Goal: Communication & Community: Participate in discussion

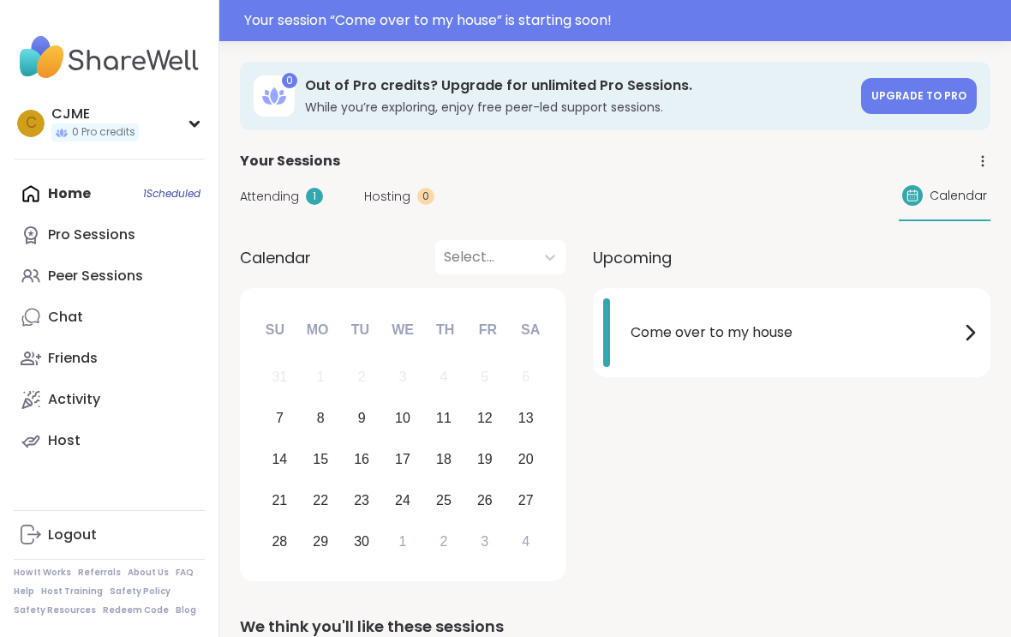
click at [293, 200] on span "Attending" at bounding box center [269, 197] width 59 height 18
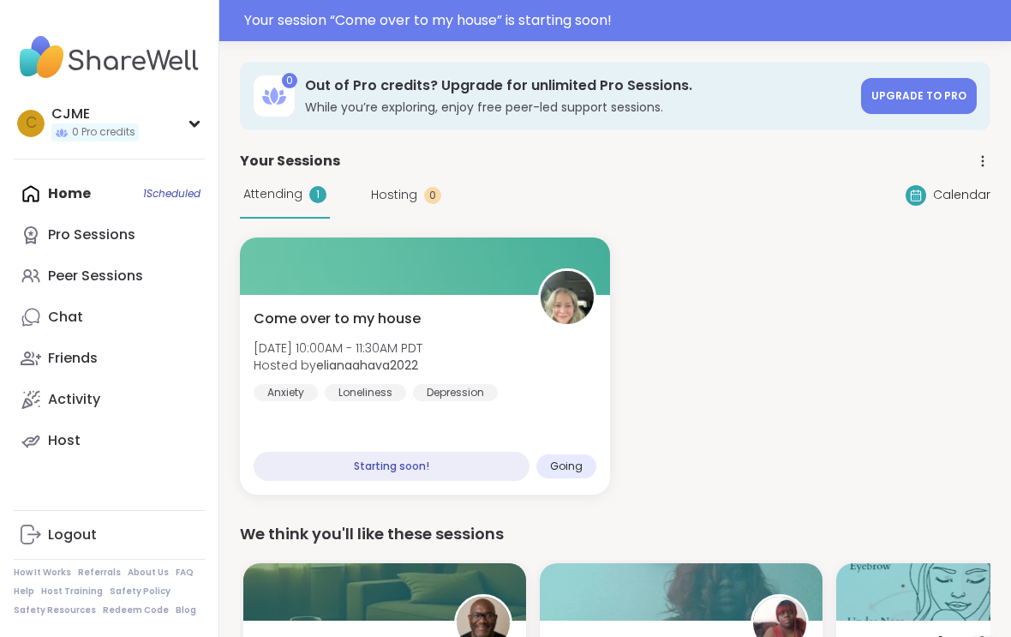
click at [526, 333] on div "Come over to my house Sun, Sep 07 | 10:00AM - 11:30AM PDT Hosted by elianaahava…" at bounding box center [425, 355] width 343 height 93
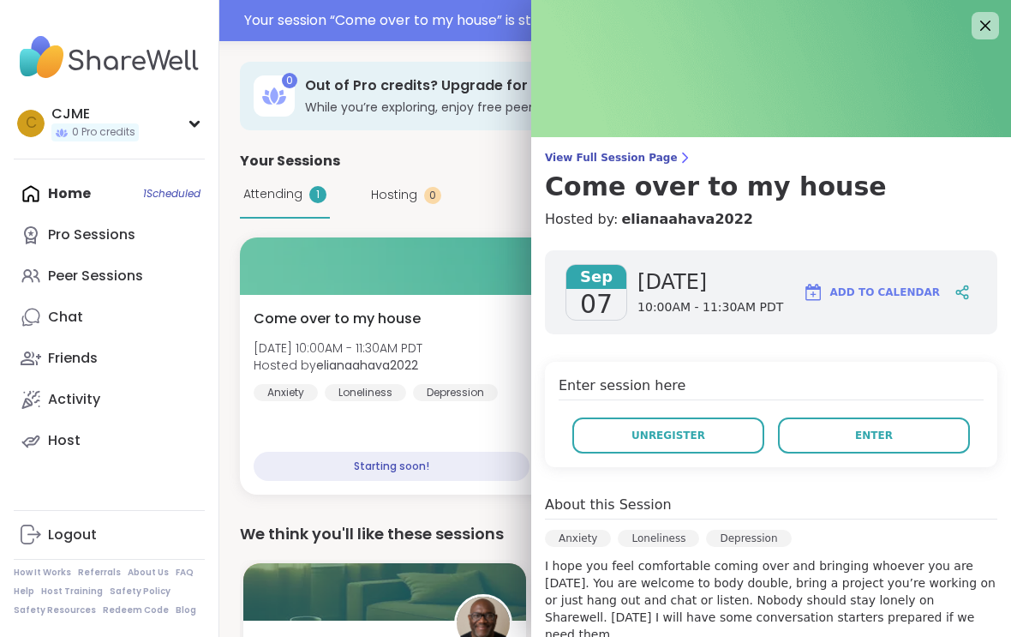
click at [837, 420] on button "Enter" at bounding box center [874, 435] width 192 height 36
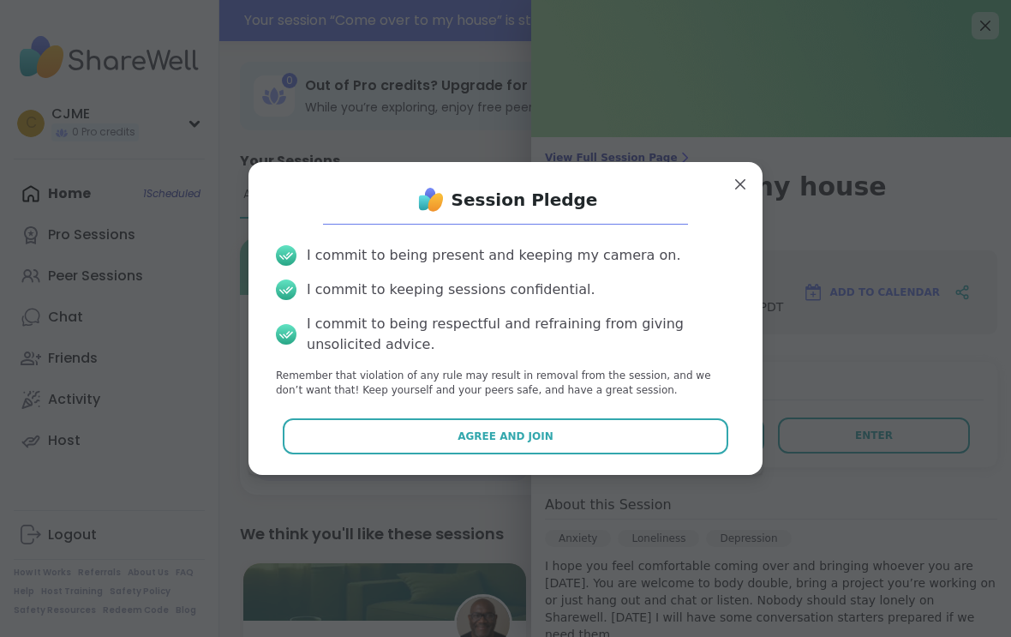
click at [676, 424] on button "Agree and Join" at bounding box center [506, 436] width 447 height 36
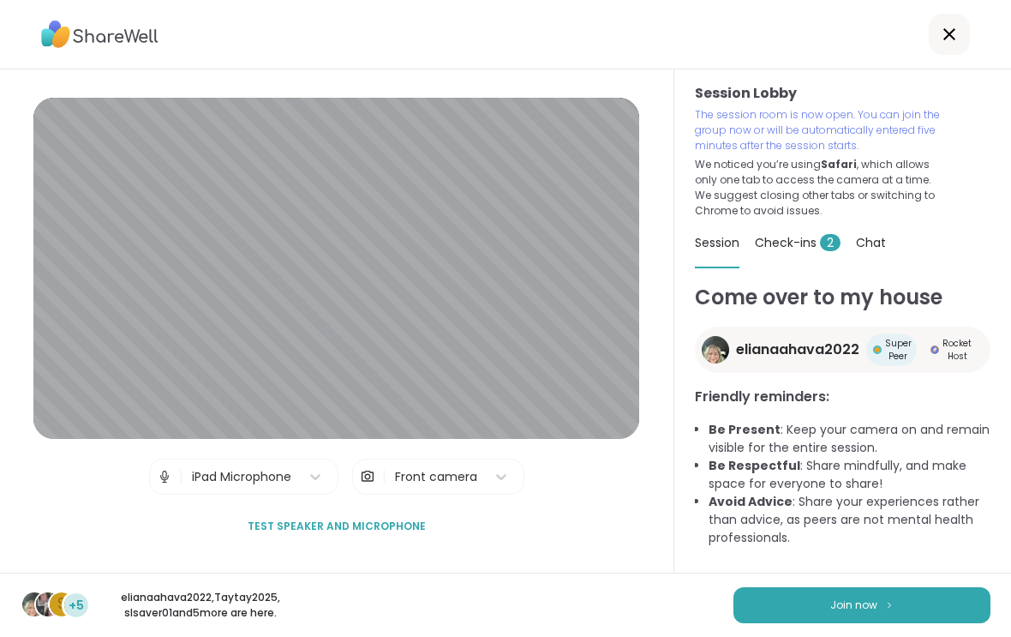
scroll to position [27, 0]
click at [891, 596] on button "Join now" at bounding box center [862, 605] width 257 height 36
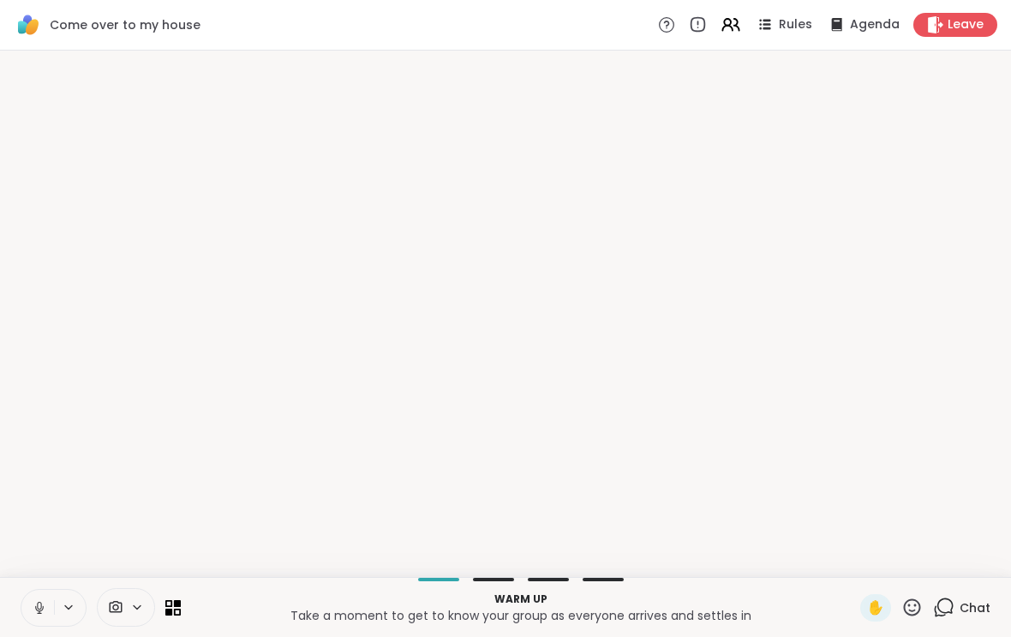
scroll to position [0, 0]
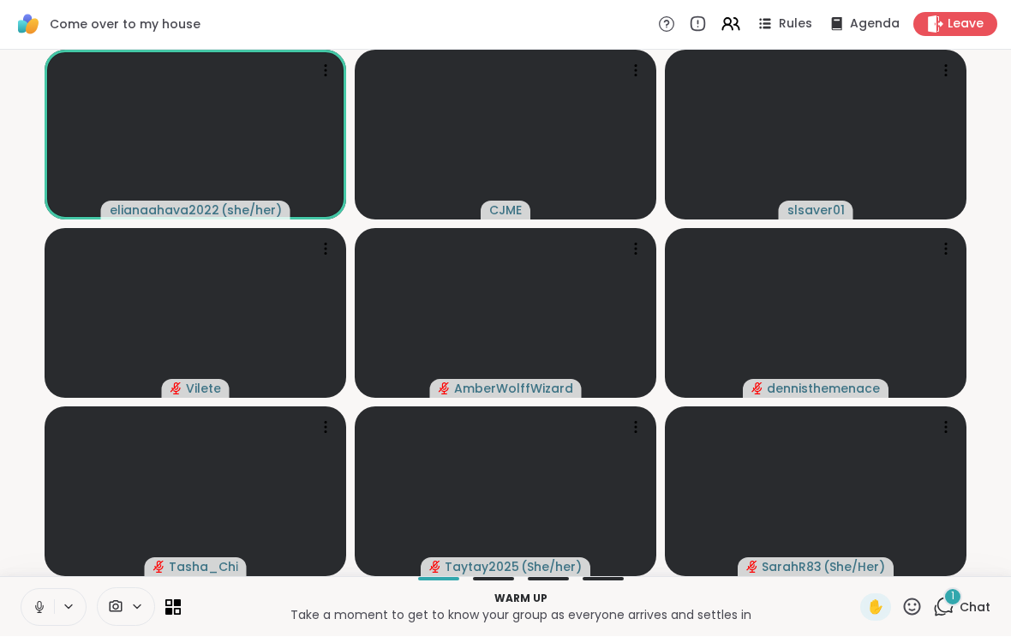
click at [42, 620] on button at bounding box center [37, 608] width 33 height 36
click at [51, 618] on button at bounding box center [37, 608] width 33 height 36
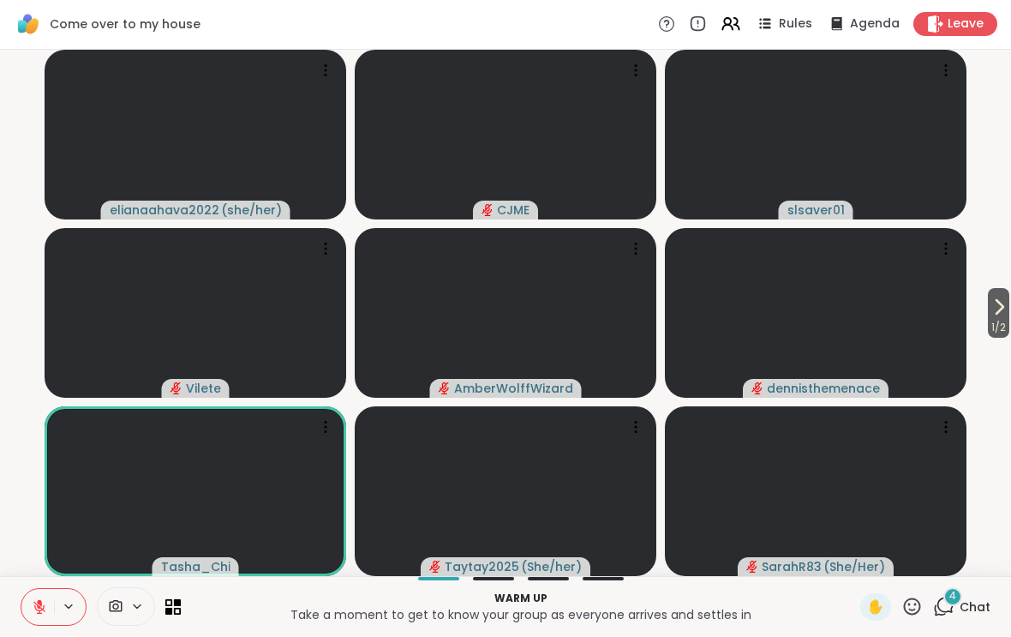
click at [1003, 315] on icon at bounding box center [999, 307] width 21 height 21
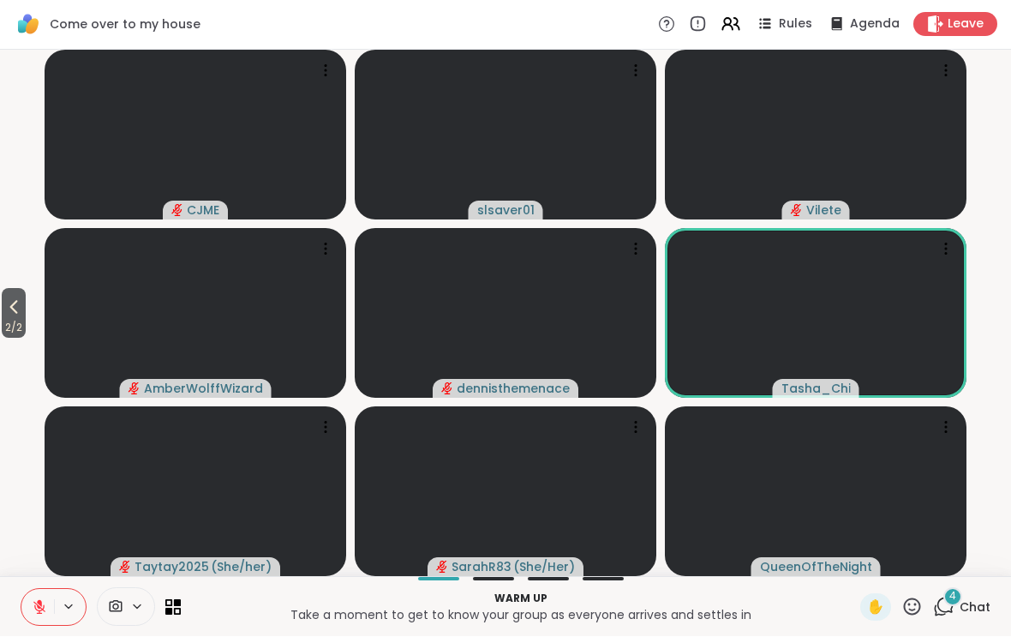
click at [15, 292] on button "2 / 2" at bounding box center [14, 314] width 24 height 50
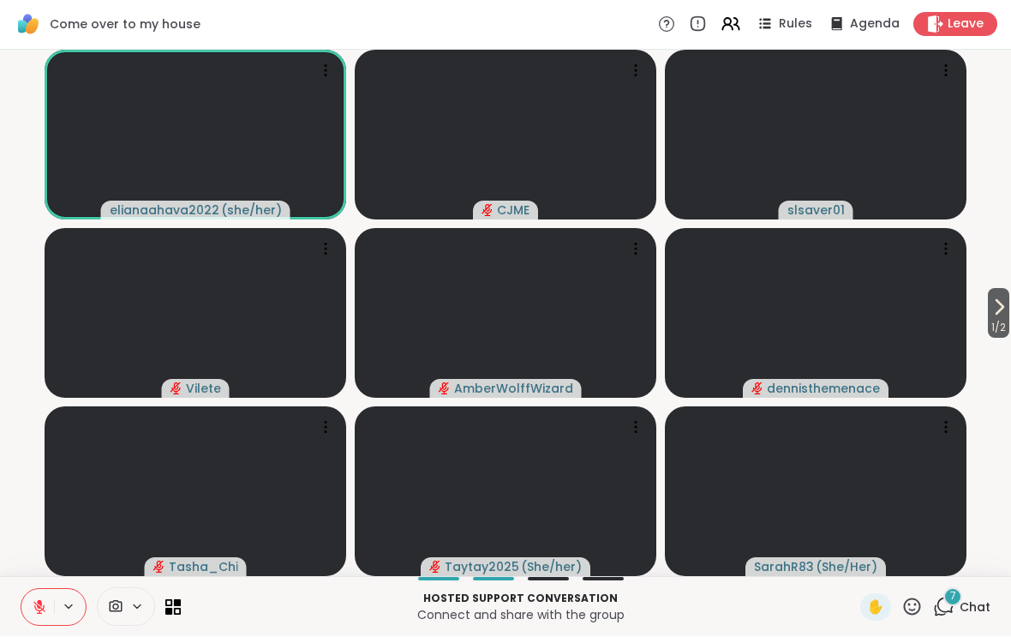
click at [988, 328] on span "1 / 2" at bounding box center [998, 328] width 21 height 21
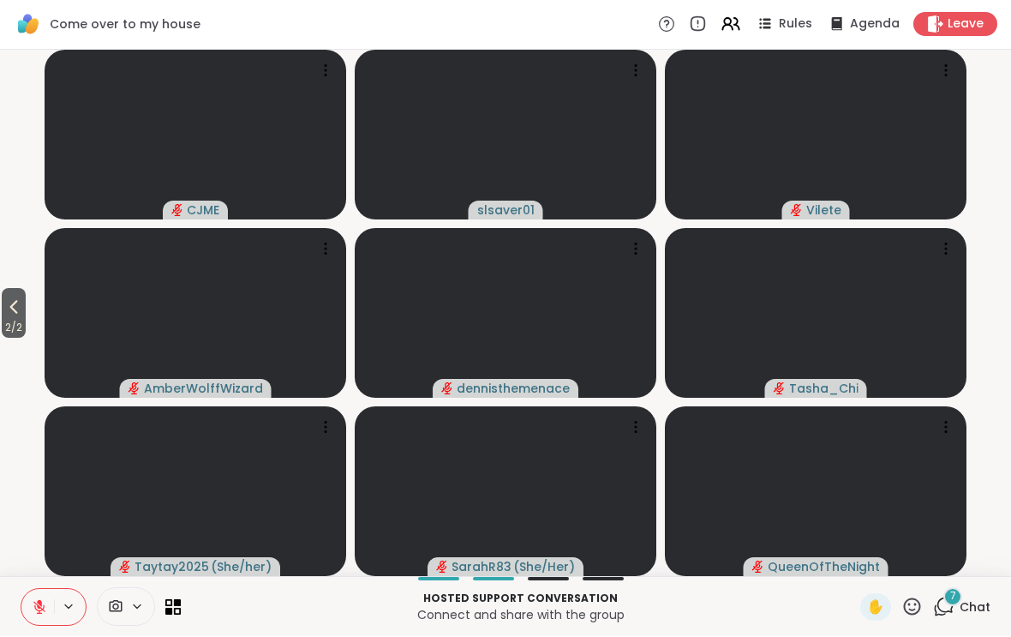
click at [24, 309] on icon at bounding box center [13, 307] width 21 height 21
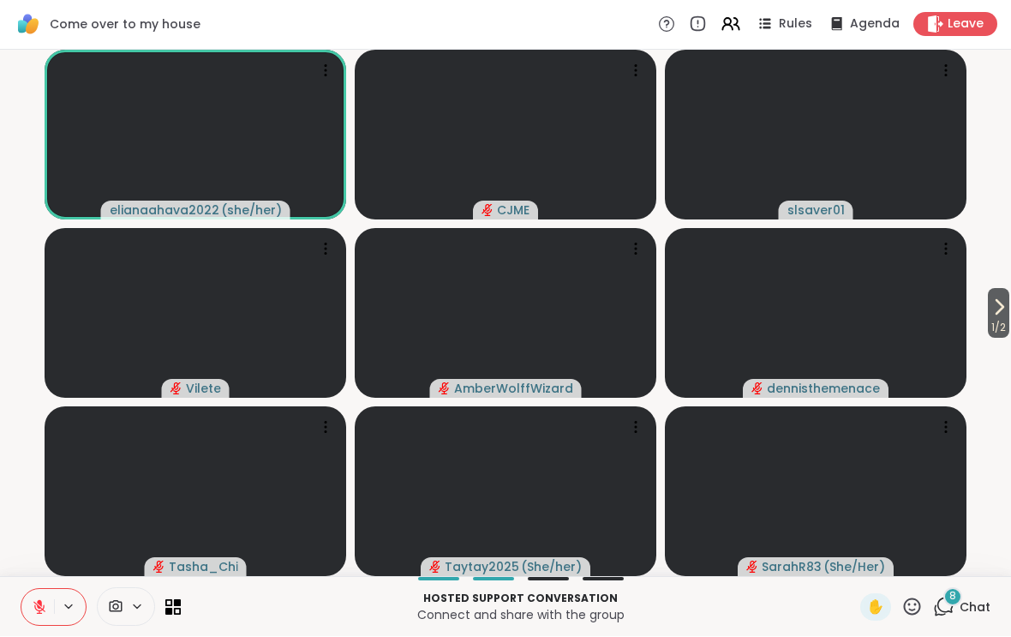
click at [956, 604] on div "8" at bounding box center [953, 597] width 19 height 19
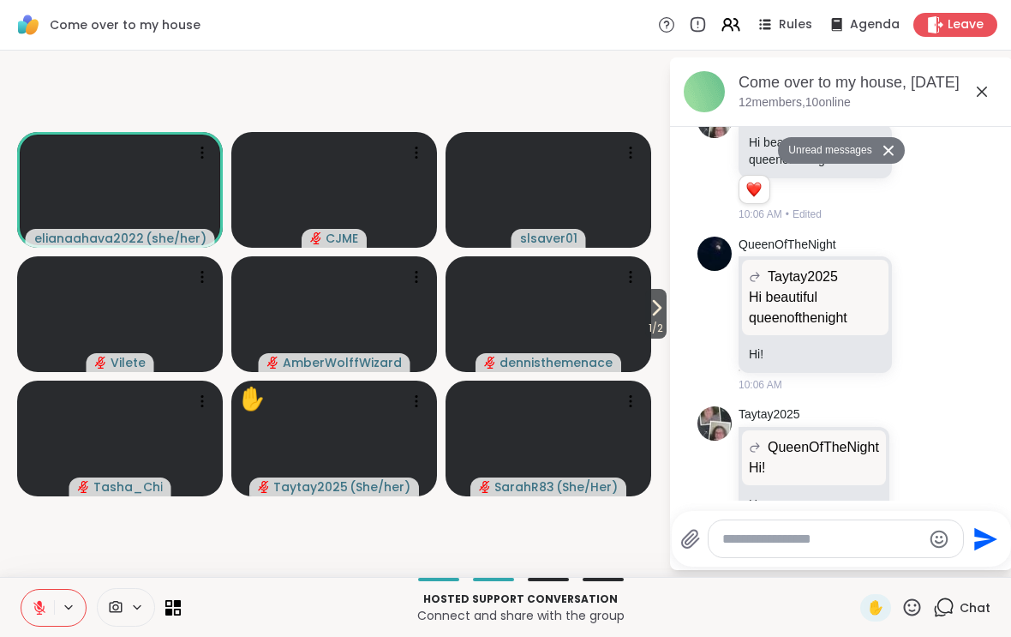
scroll to position [715, 0]
click at [990, 89] on icon at bounding box center [982, 91] width 21 height 21
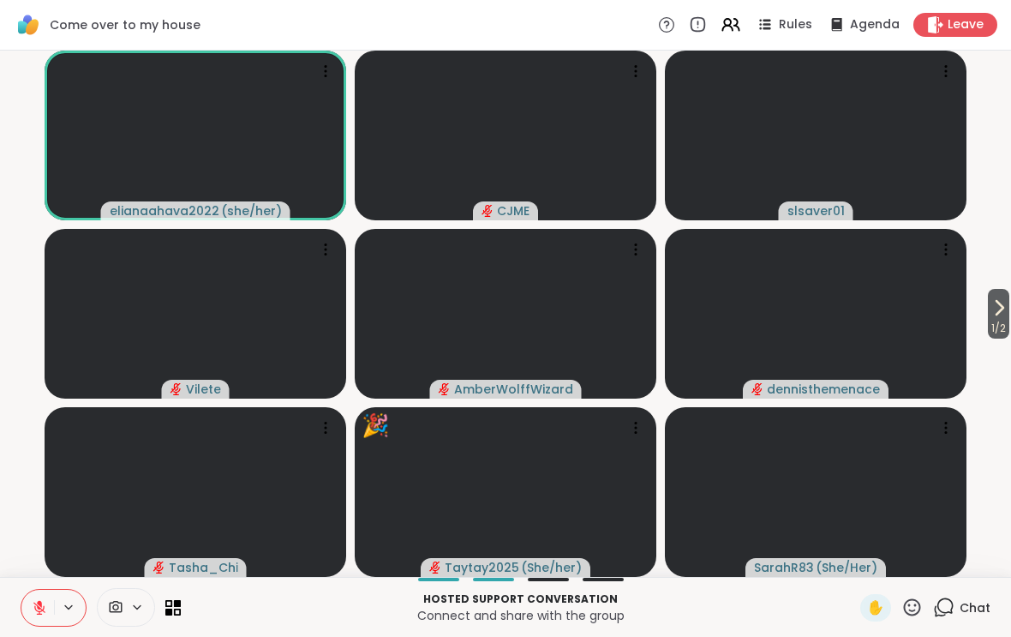
click at [878, 596] on div "✋" at bounding box center [875, 607] width 31 height 27
click at [883, 602] on span "✋" at bounding box center [875, 607] width 17 height 21
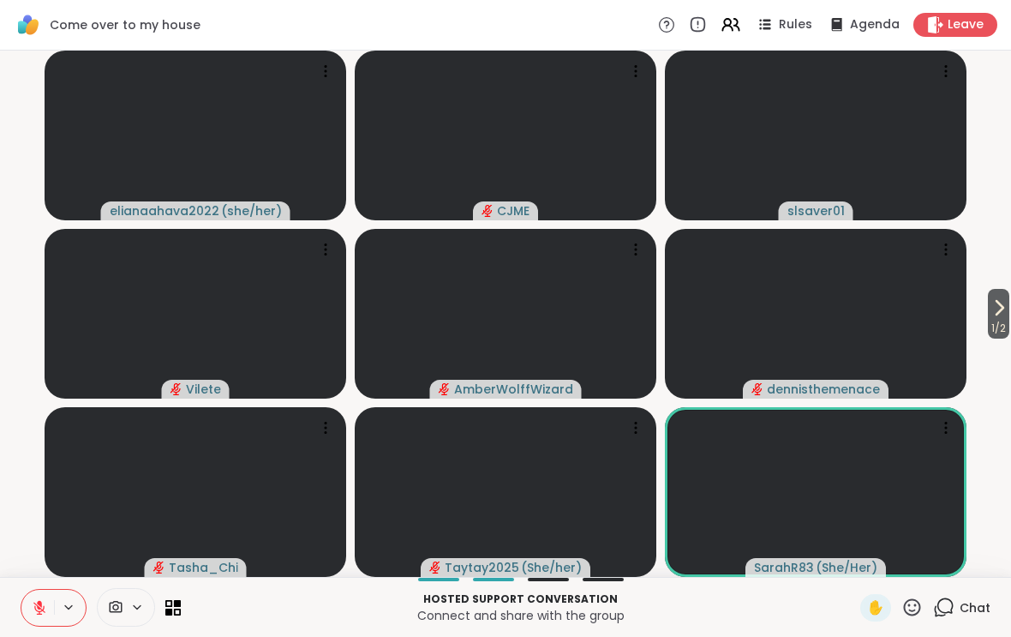
click at [920, 613] on icon at bounding box center [912, 606] width 17 height 17
click at [980, 559] on span "🎉" at bounding box center [975, 562] width 17 height 21
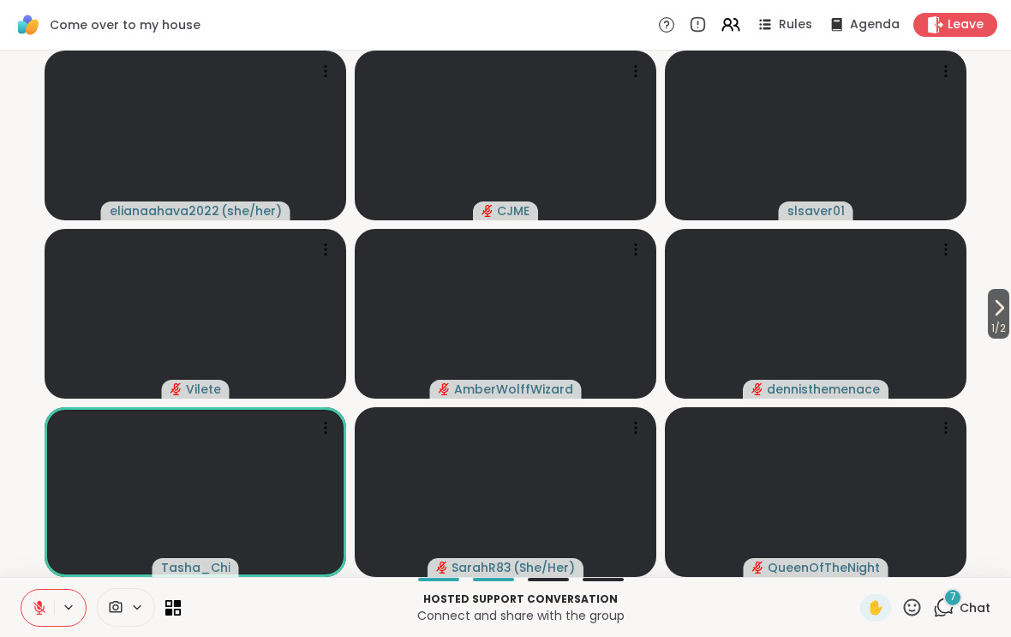
click at [1004, 304] on icon at bounding box center [999, 307] width 21 height 21
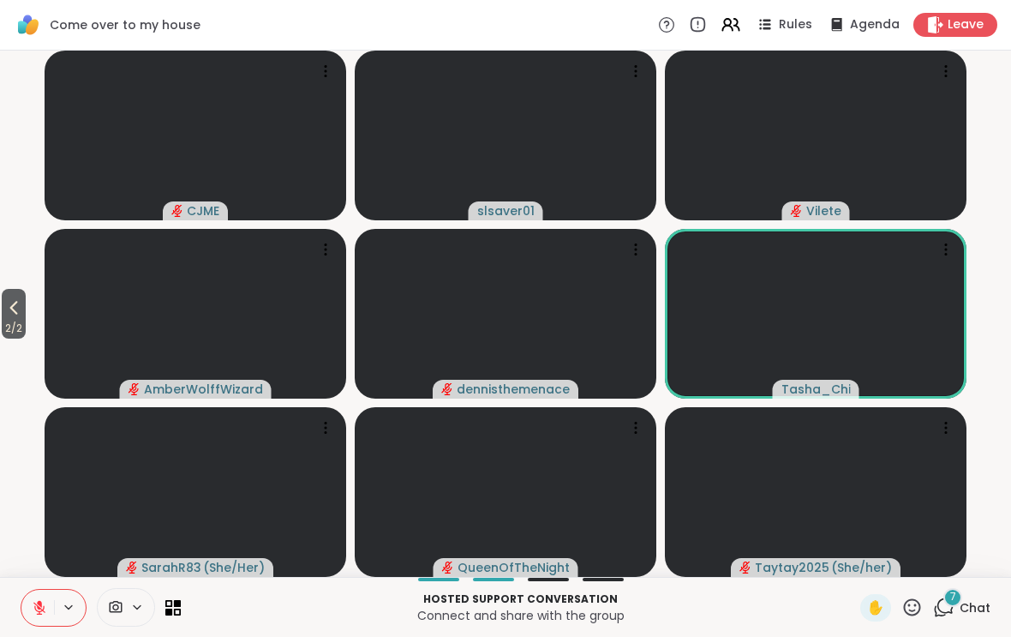
click at [6, 313] on icon at bounding box center [13, 307] width 21 height 21
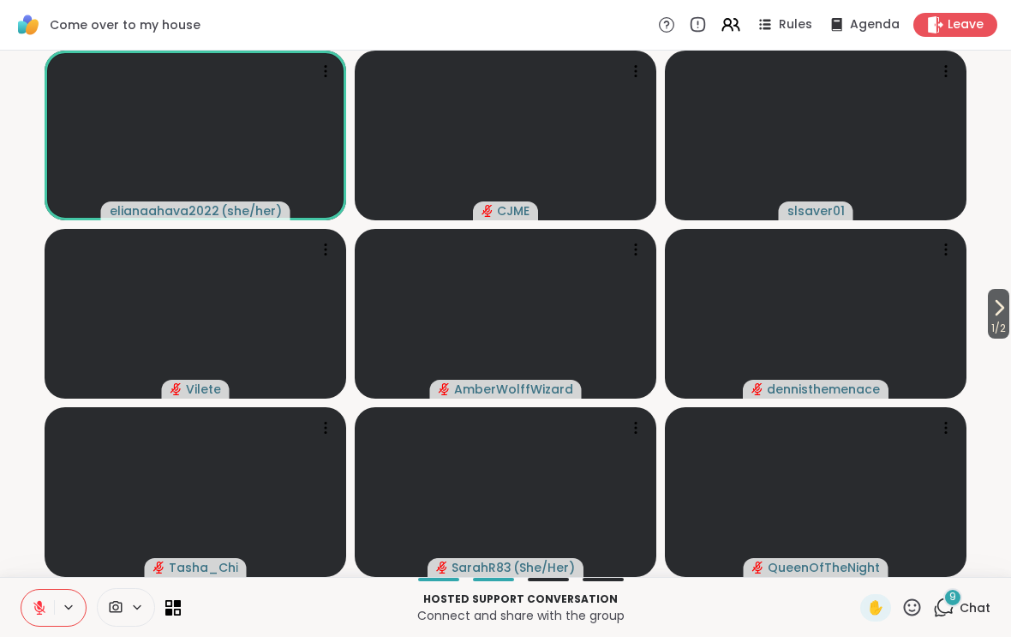
click at [29, 601] on button at bounding box center [37, 608] width 33 height 36
click at [448, 115] on video at bounding box center [506, 136] width 302 height 170
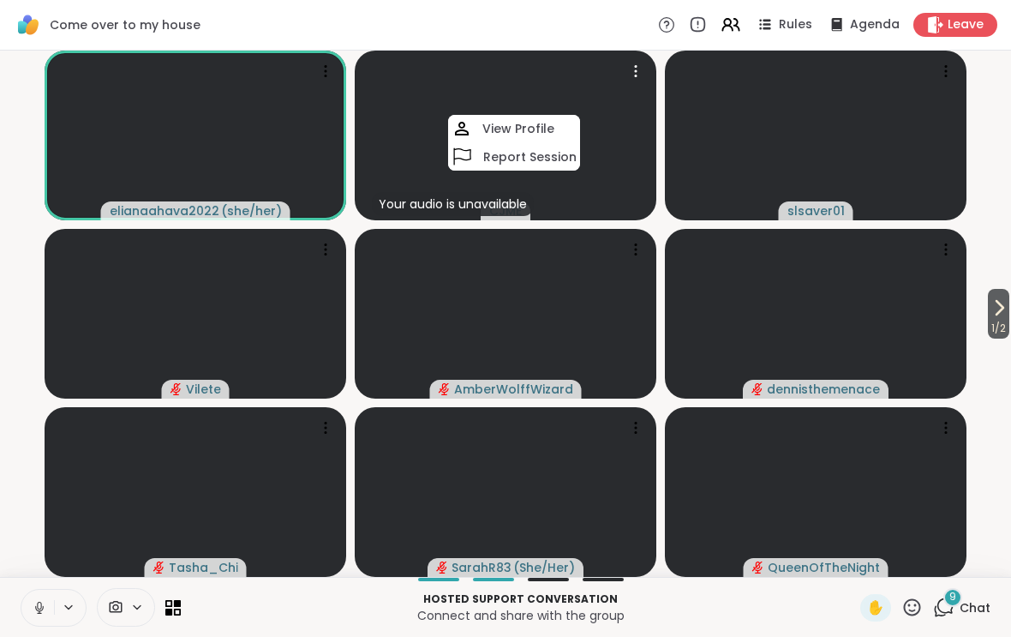
click at [386, 126] on video at bounding box center [506, 136] width 302 height 170
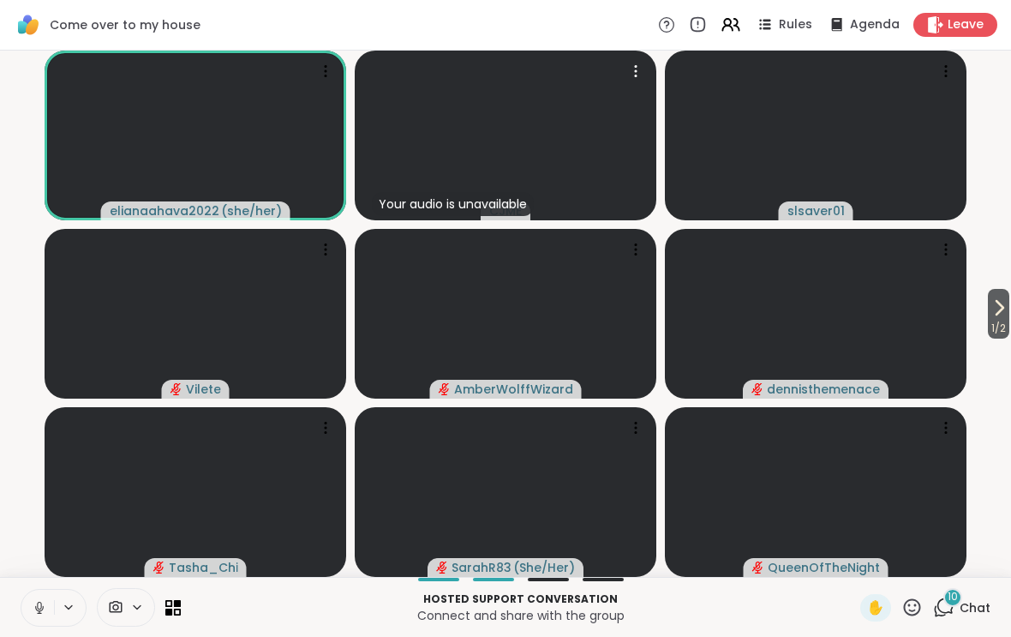
click at [632, 179] on video at bounding box center [506, 136] width 302 height 170
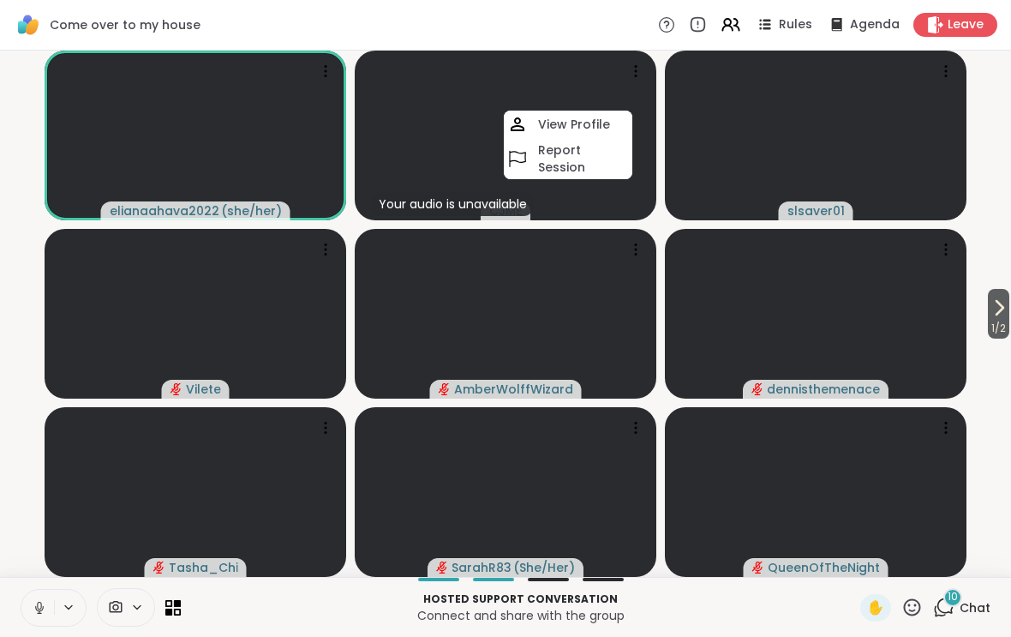
click at [662, 229] on video-player-container "1 / 2 elianaahava2022 ( she/her ) Your audio is unavailable CJME View Profile R…" at bounding box center [505, 313] width 991 height 513
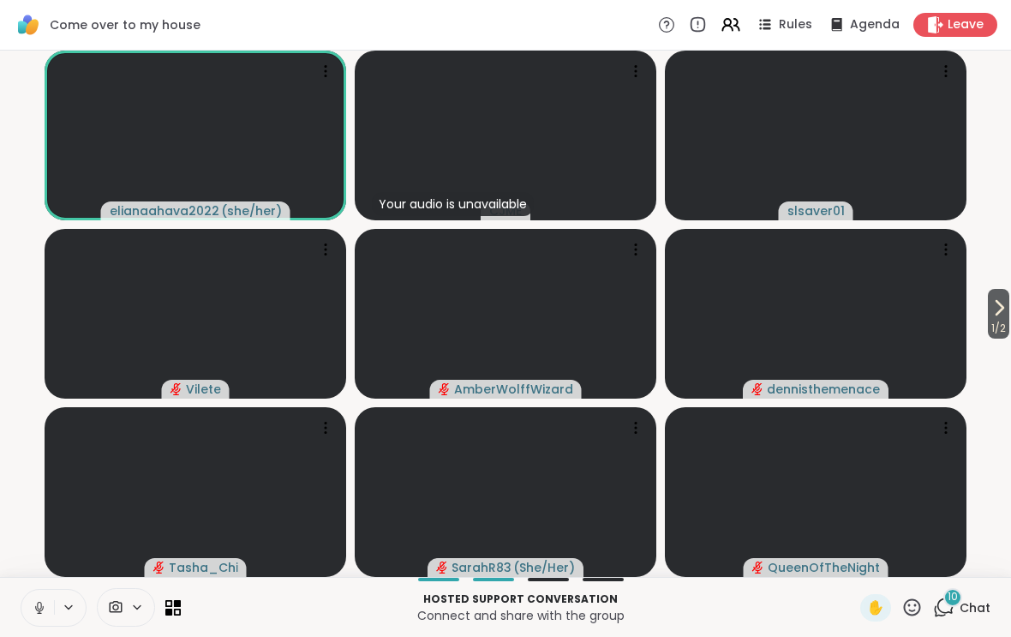
click at [662, 235] on video-player-container "1 / 2 elianaahava2022 ( she/her ) Your audio is unavailable CJME slsaver01 Vile…" at bounding box center [505, 313] width 991 height 513
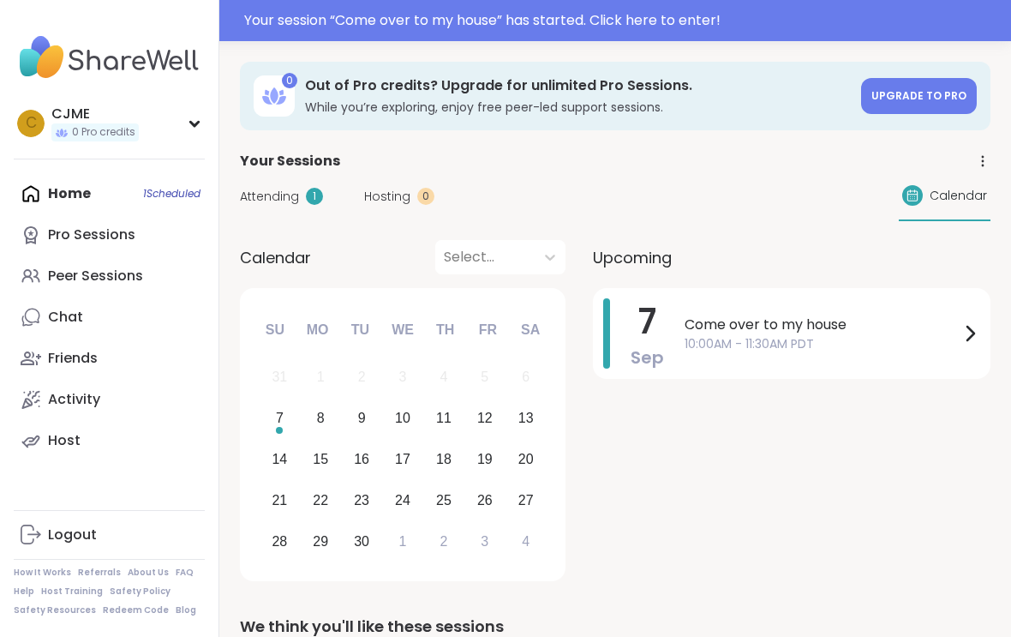
click at [494, 29] on div "Your session “ Come over to my house ” has started. Click here to enter!" at bounding box center [622, 20] width 757 height 21
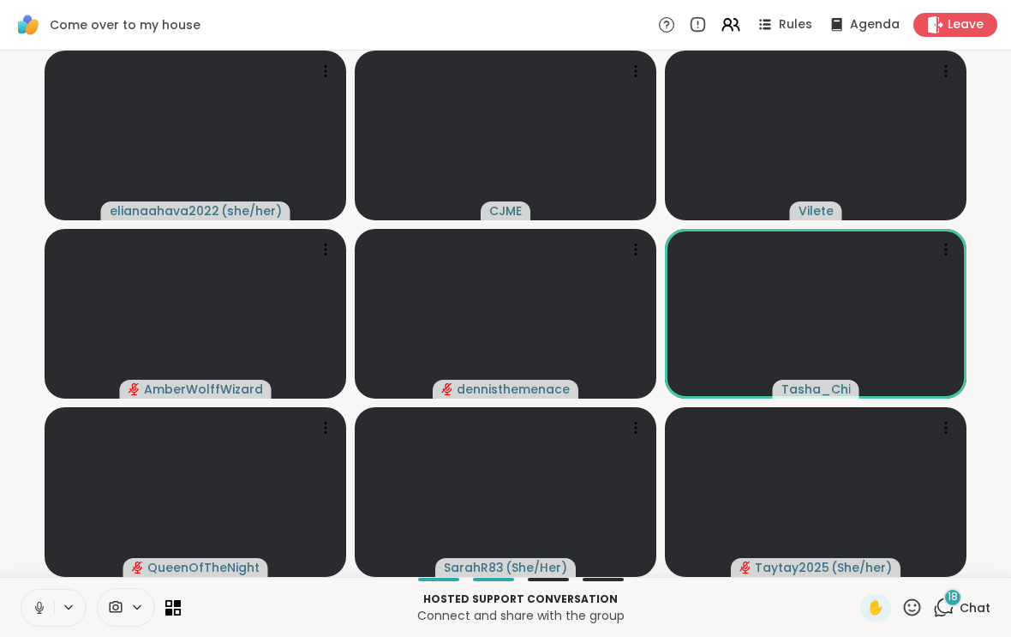
click at [42, 621] on button at bounding box center [37, 608] width 33 height 36
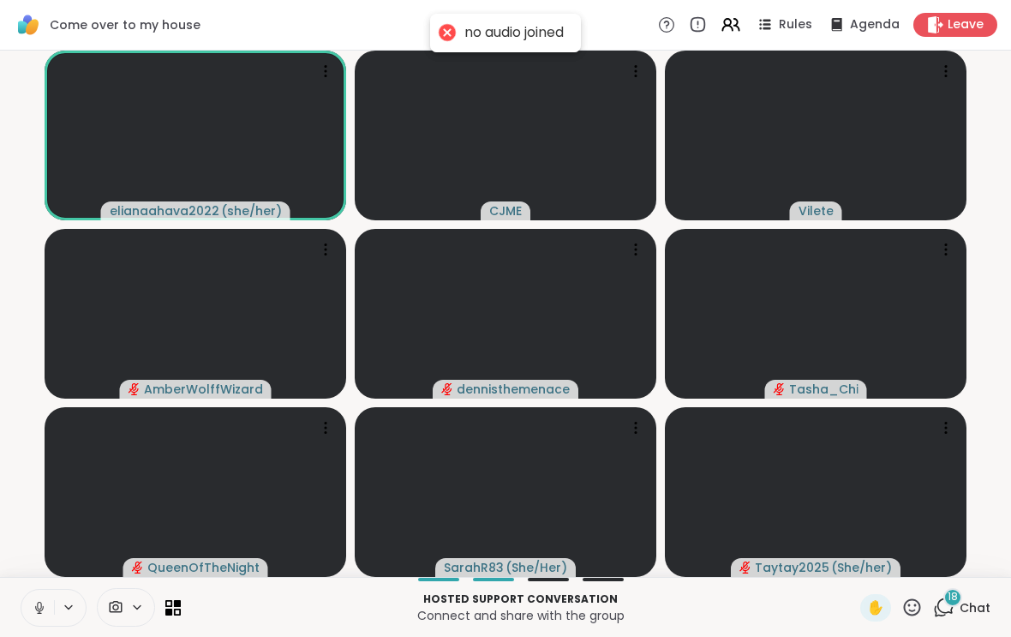
click at [32, 614] on icon at bounding box center [39, 607] width 15 height 15
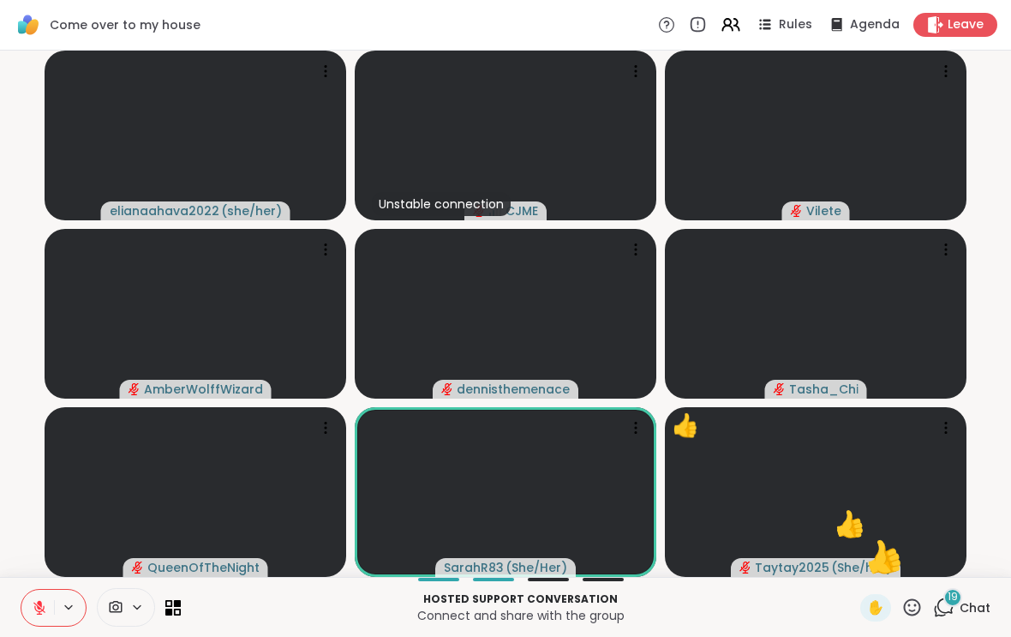
click at [914, 600] on icon at bounding box center [912, 606] width 17 height 17
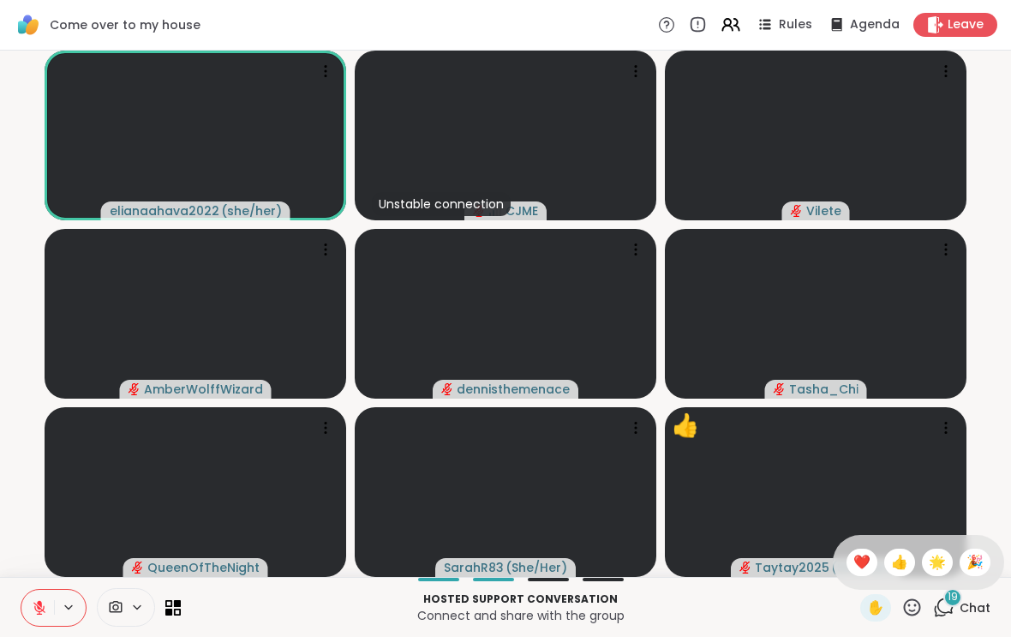
click at [862, 555] on span "❤️" at bounding box center [862, 562] width 17 height 21
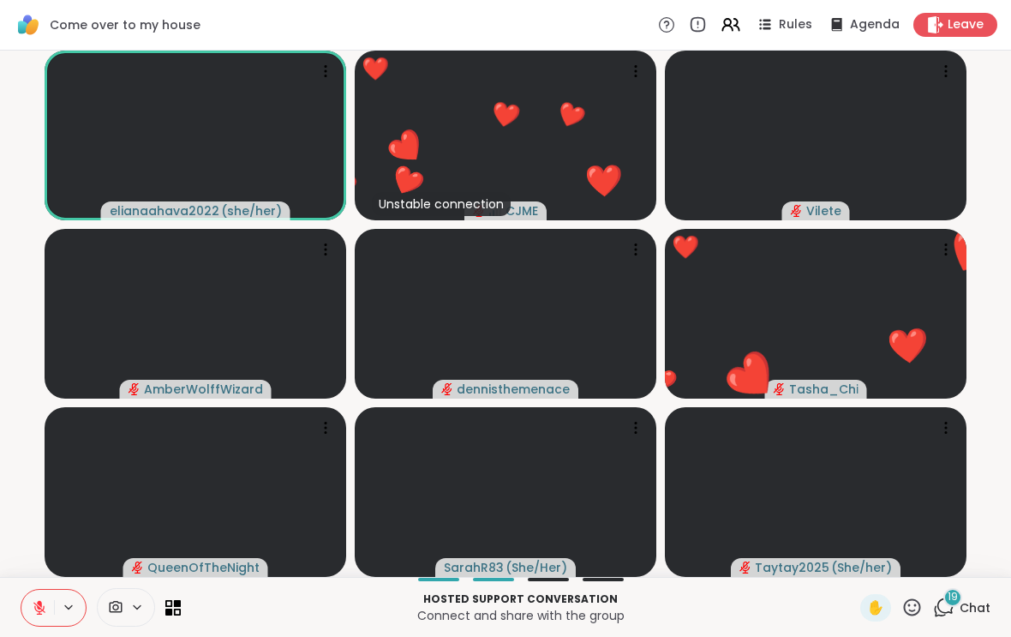
click at [912, 603] on icon at bounding box center [912, 607] width 21 height 21
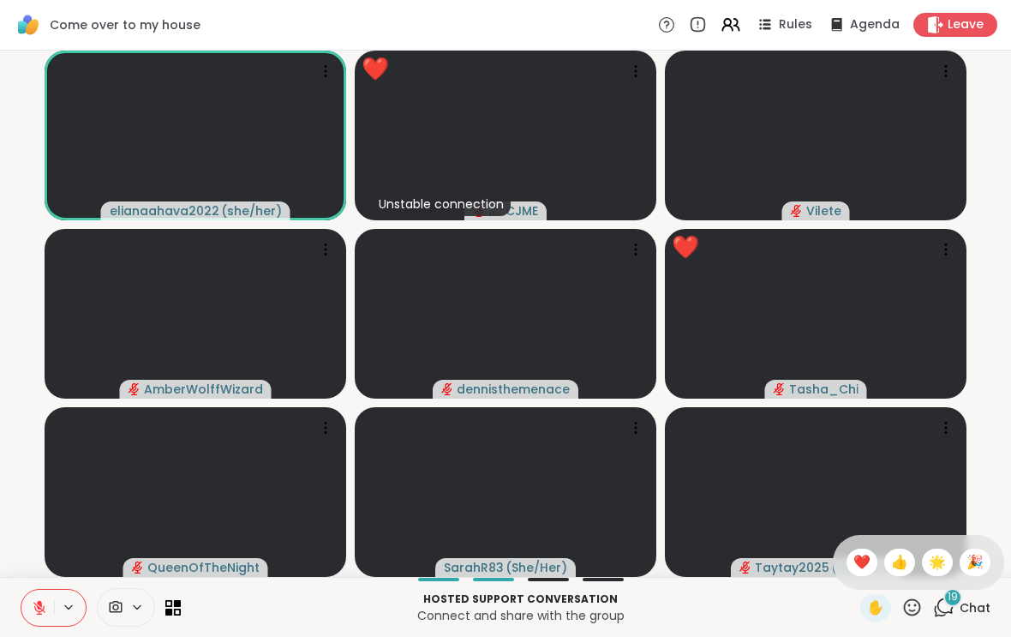
click at [908, 561] on div "👍" at bounding box center [899, 562] width 31 height 27
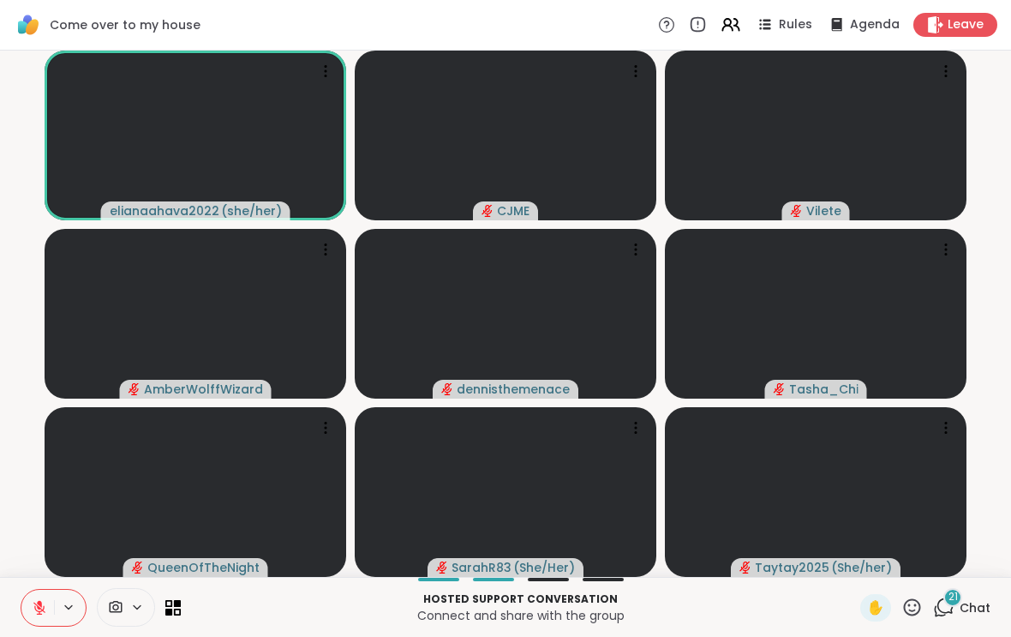
click at [36, 597] on button at bounding box center [37, 608] width 33 height 36
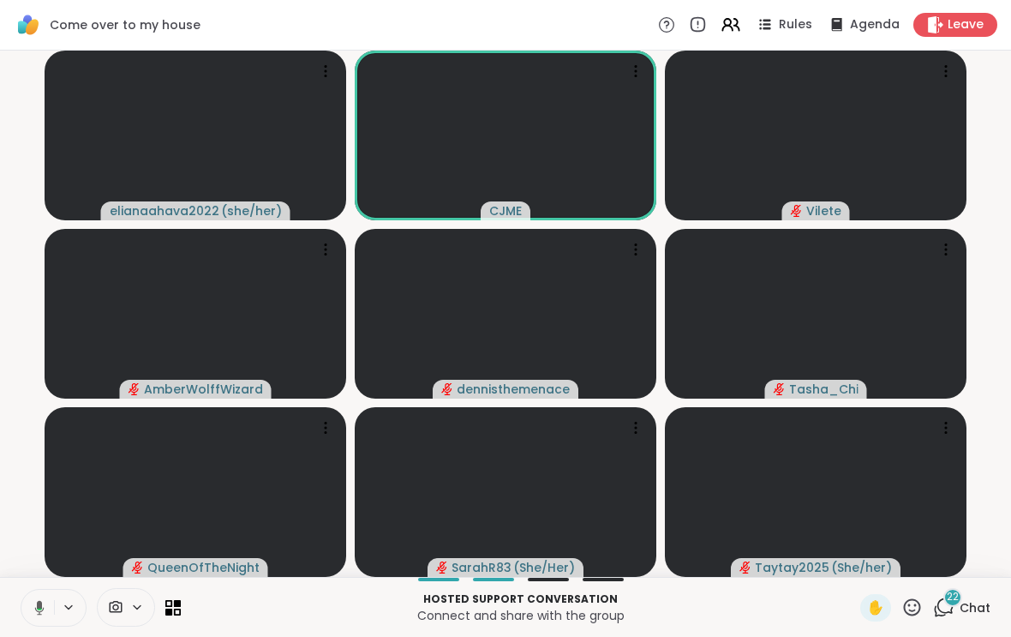
click at [39, 608] on icon at bounding box center [39, 607] width 9 height 15
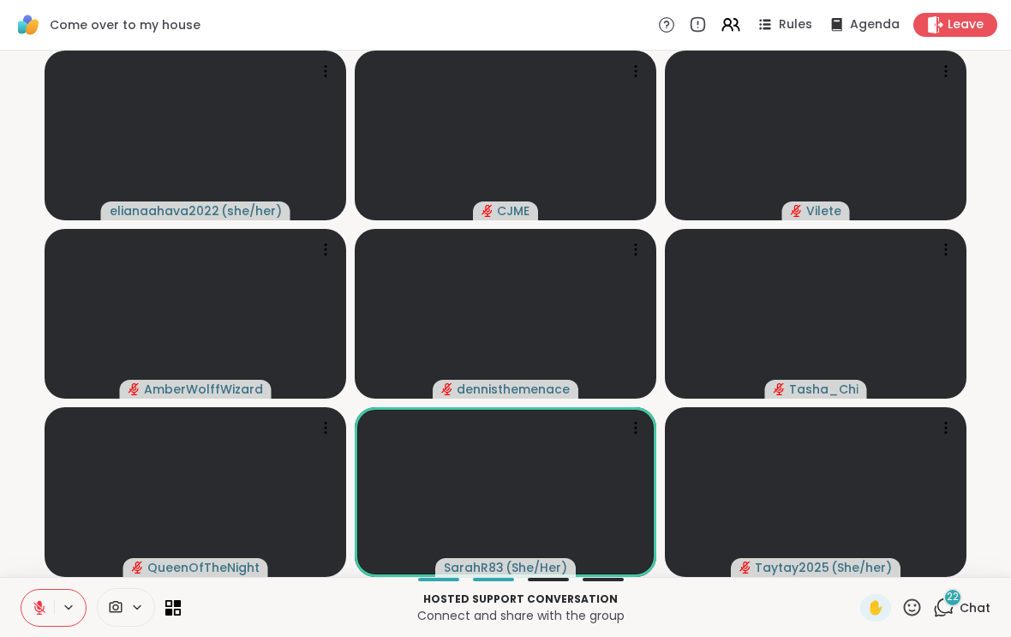
click at [32, 602] on icon at bounding box center [39, 607] width 15 height 15
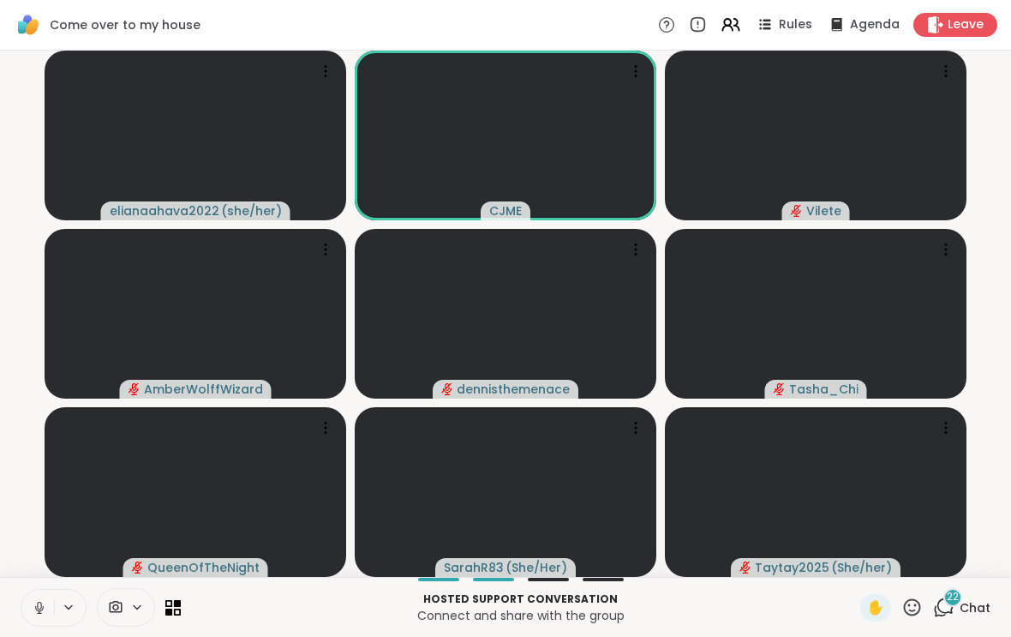
click at [27, 601] on button at bounding box center [37, 608] width 33 height 36
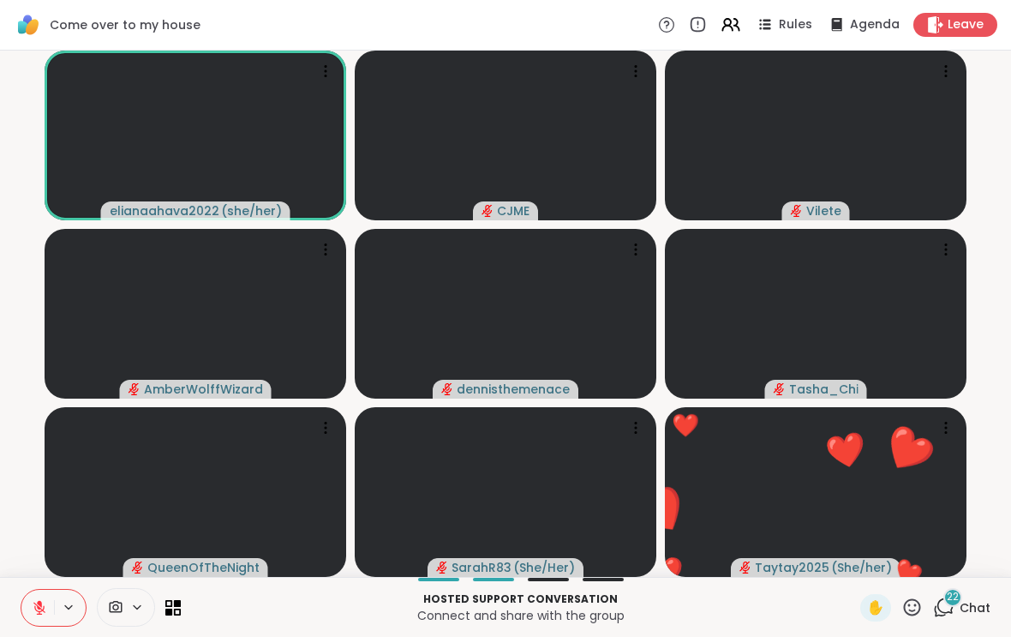
click at [37, 603] on icon at bounding box center [39, 607] width 15 height 15
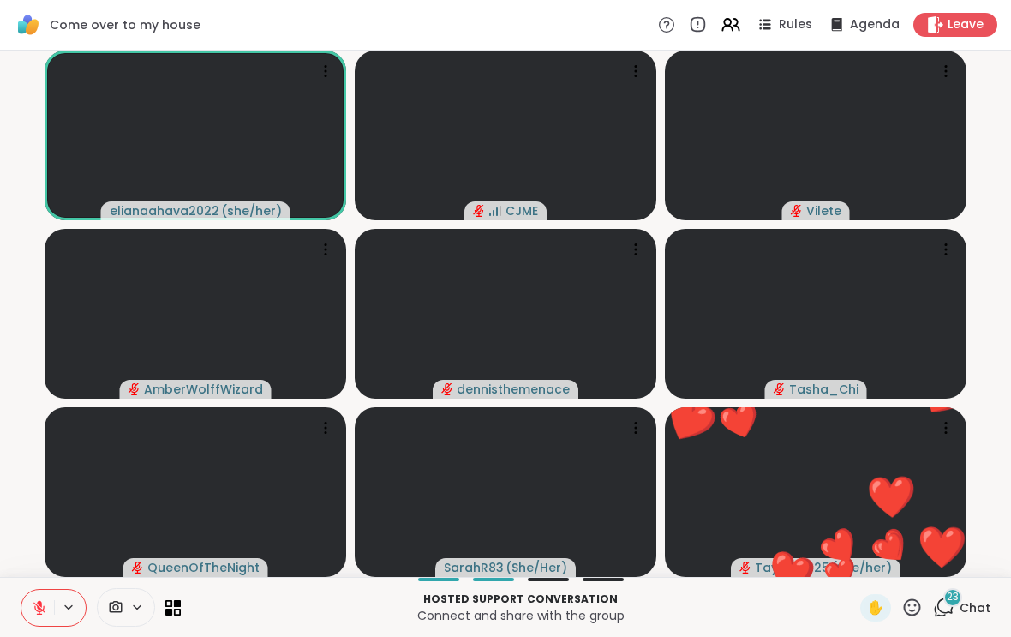
click at [33, 603] on icon at bounding box center [39, 607] width 15 height 15
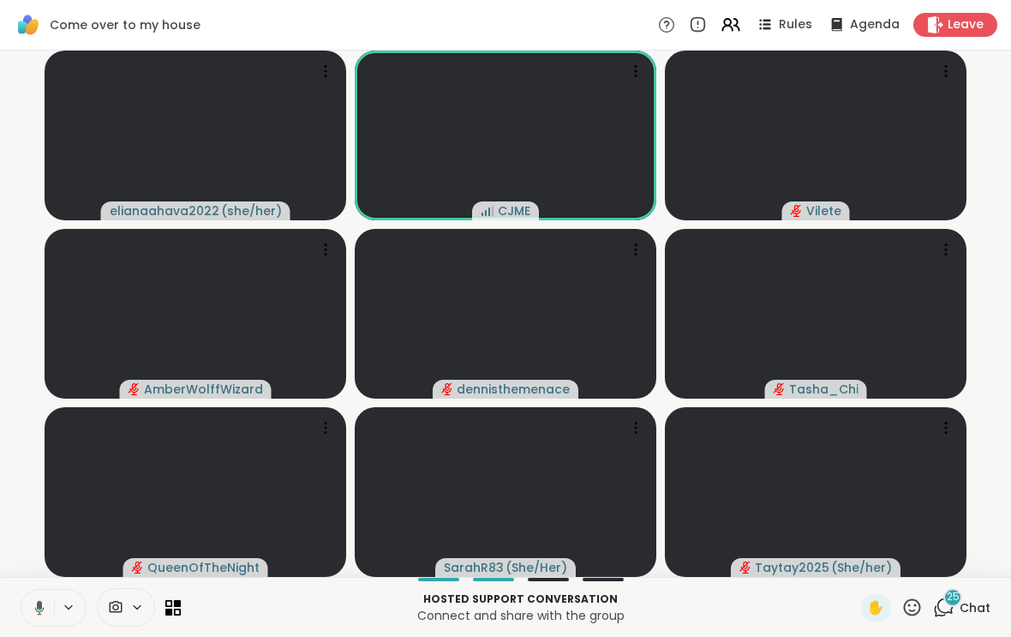
click at [993, 510] on video-player-container "elianaahava2022 ( she/her ) CJME Vilete AmberWolffWizard dennisthemenace Tasha_…" at bounding box center [505, 313] width 991 height 513
click at [675, 609] on p "Connect and share with the group" at bounding box center [520, 615] width 659 height 17
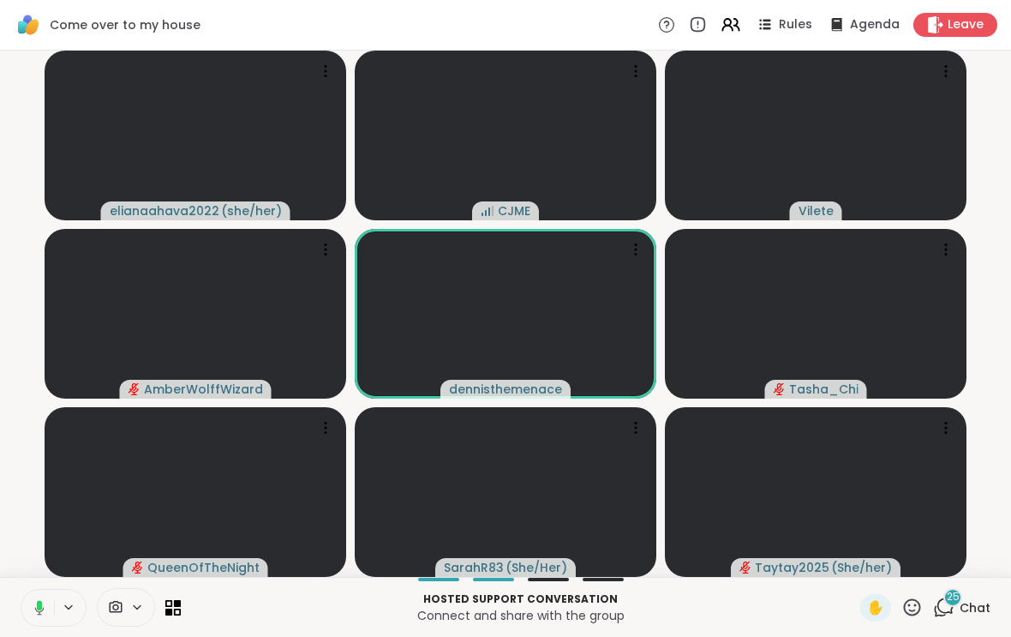
click at [33, 601] on icon at bounding box center [36, 607] width 15 height 15
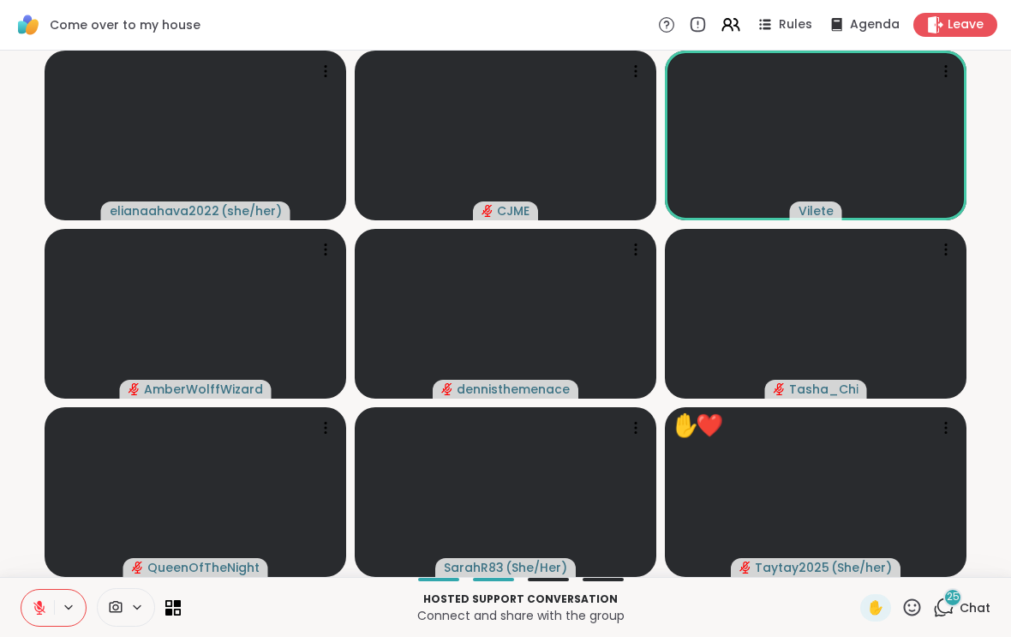
click at [905, 602] on icon at bounding box center [912, 607] width 21 height 21
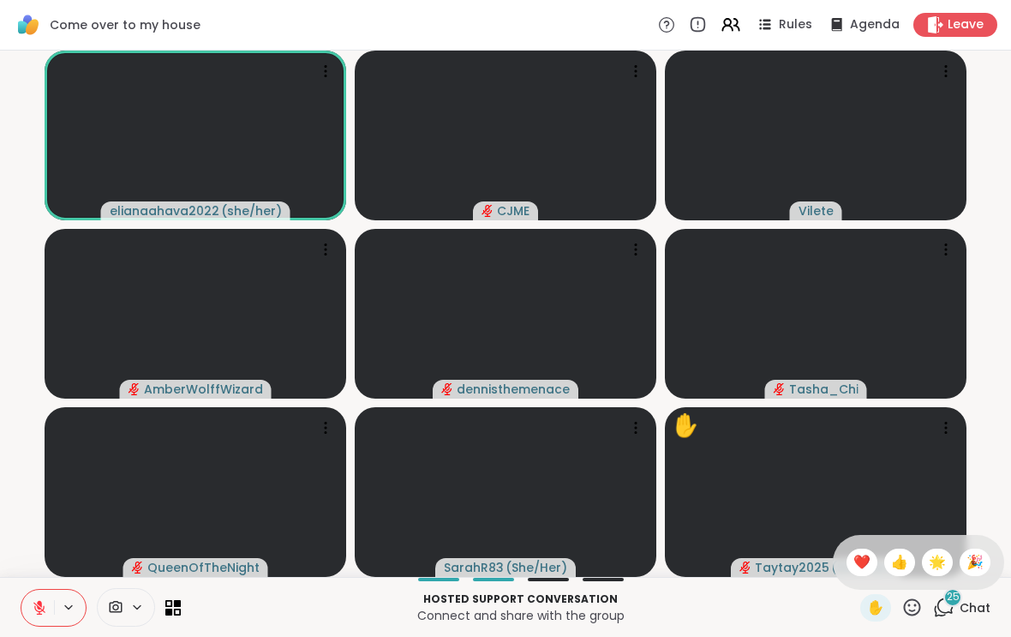
click at [860, 559] on span "❤️" at bounding box center [862, 562] width 17 height 21
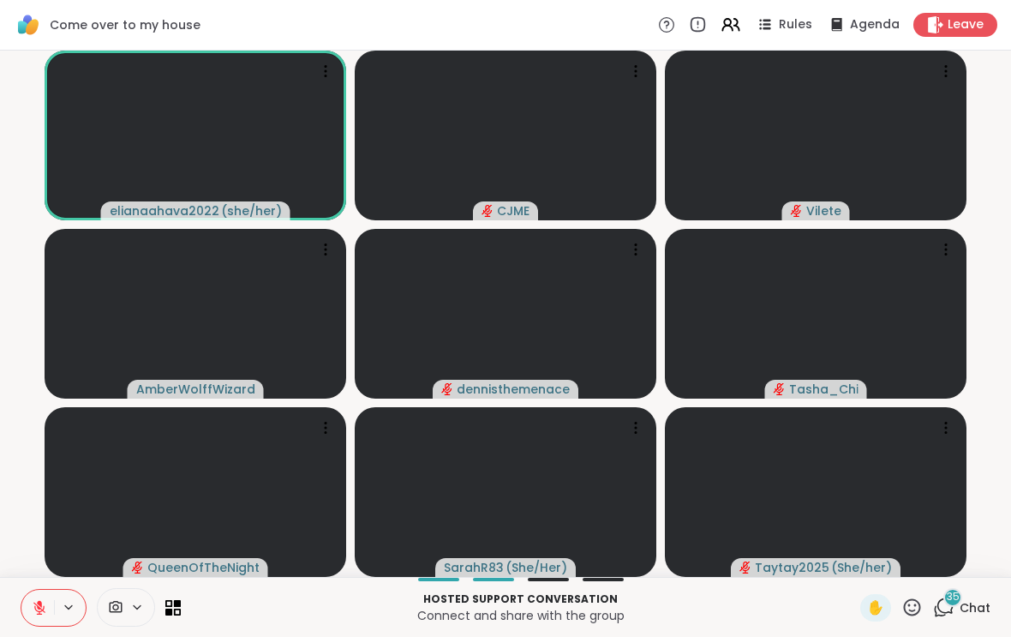
click at [916, 605] on icon at bounding box center [912, 606] width 17 height 17
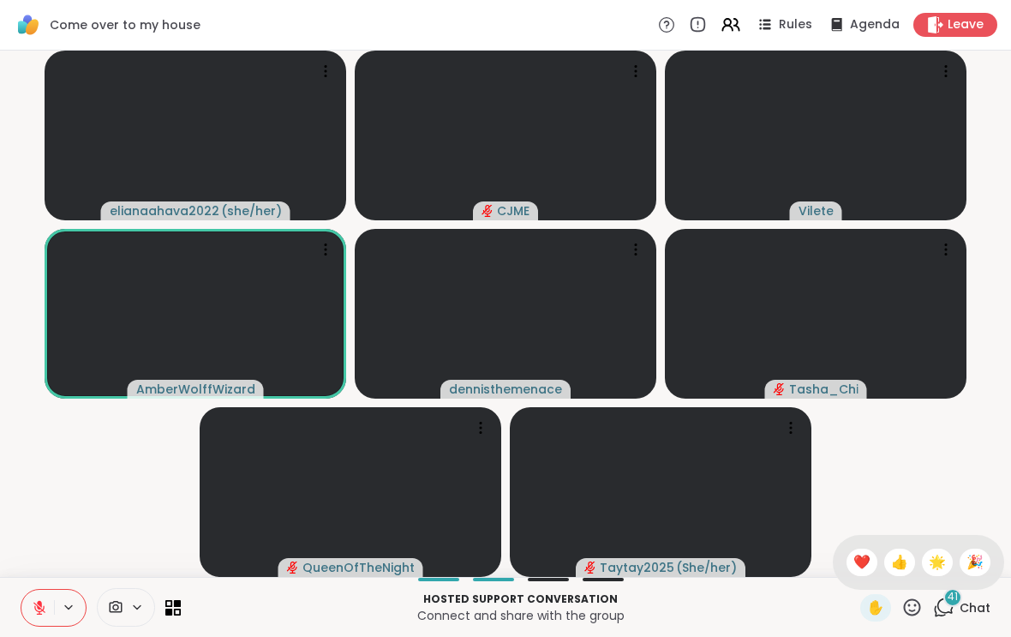
click at [31, 614] on button at bounding box center [37, 608] width 33 height 36
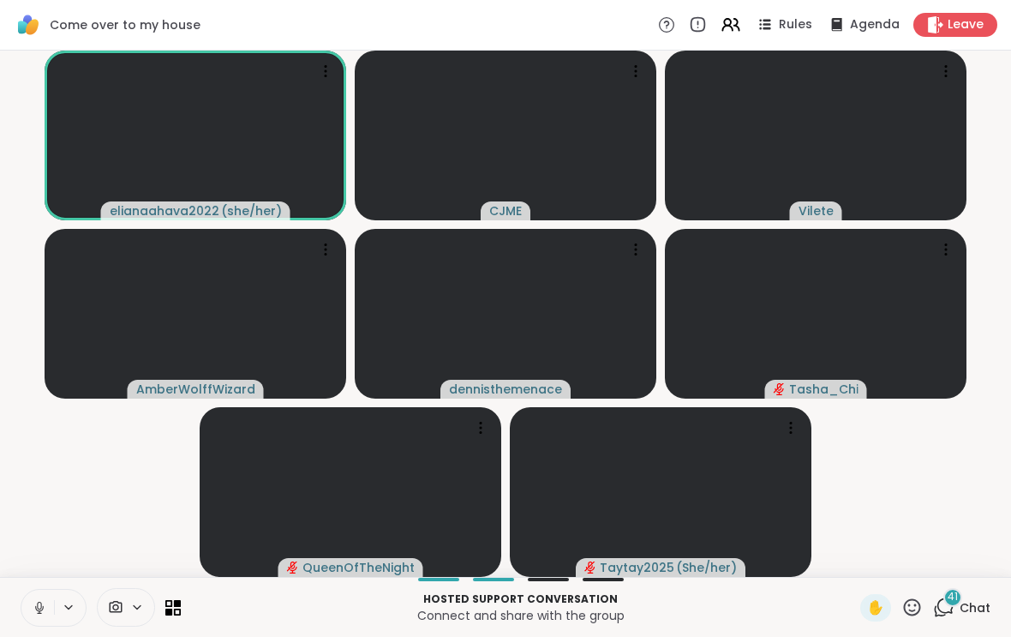
click at [952, 606] on div "41" at bounding box center [953, 597] width 19 height 19
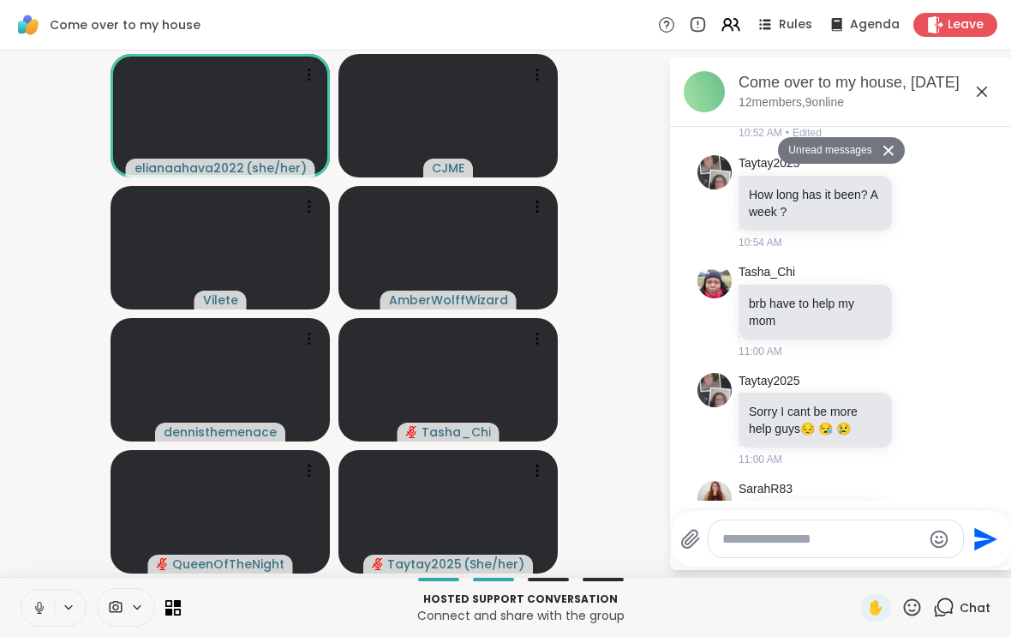
scroll to position [6353, 0]
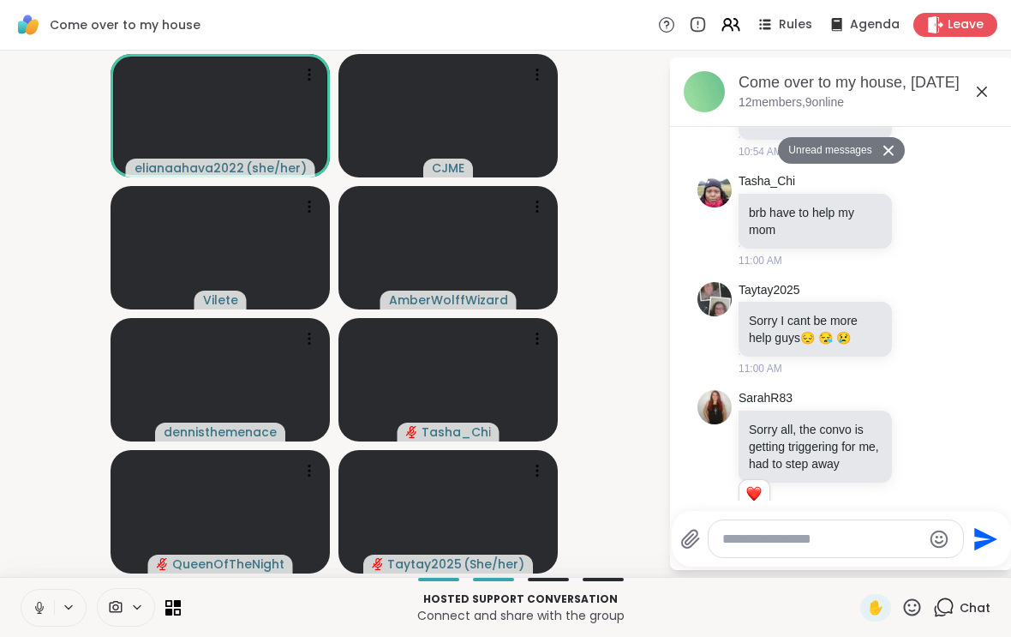
click at [27, 612] on button at bounding box center [37, 608] width 33 height 36
click at [982, 93] on icon at bounding box center [982, 91] width 21 height 21
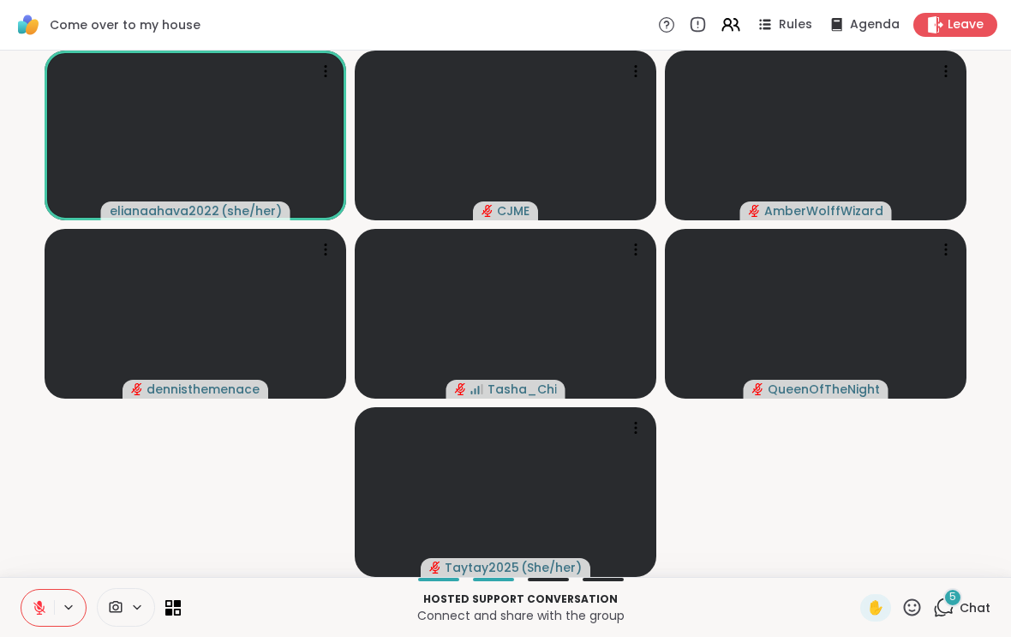
click at [39, 597] on button at bounding box center [37, 608] width 33 height 36
click at [37, 609] on icon at bounding box center [39, 607] width 15 height 15
click at [25, 604] on button at bounding box center [37, 608] width 33 height 36
click at [34, 607] on icon at bounding box center [39, 607] width 15 height 15
click at [39, 604] on icon at bounding box center [39, 603] width 5 height 7
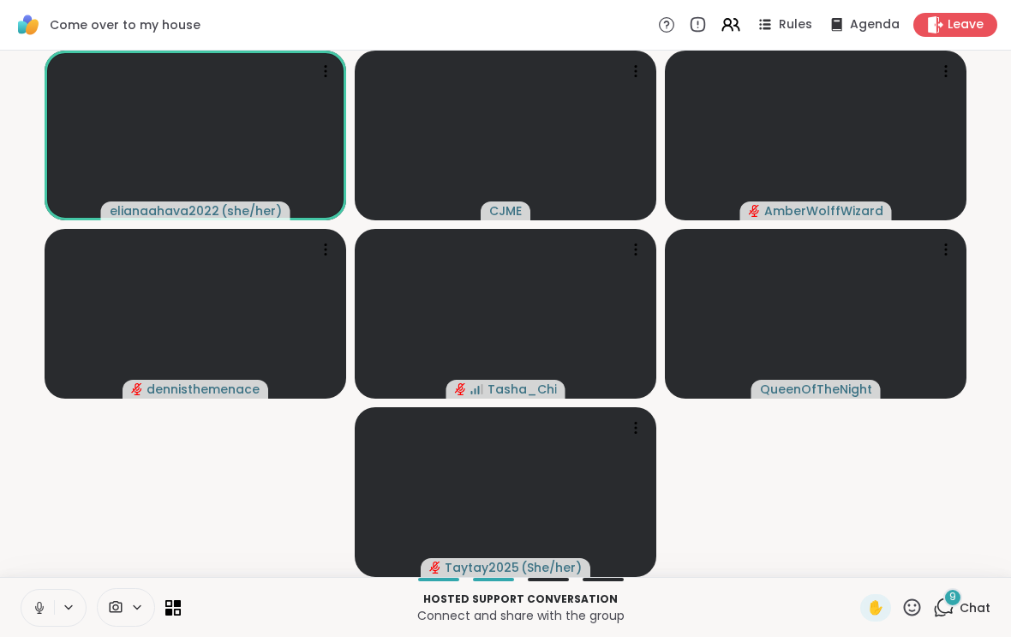
click at [29, 612] on button at bounding box center [37, 608] width 33 height 36
click at [908, 603] on icon at bounding box center [912, 606] width 17 height 17
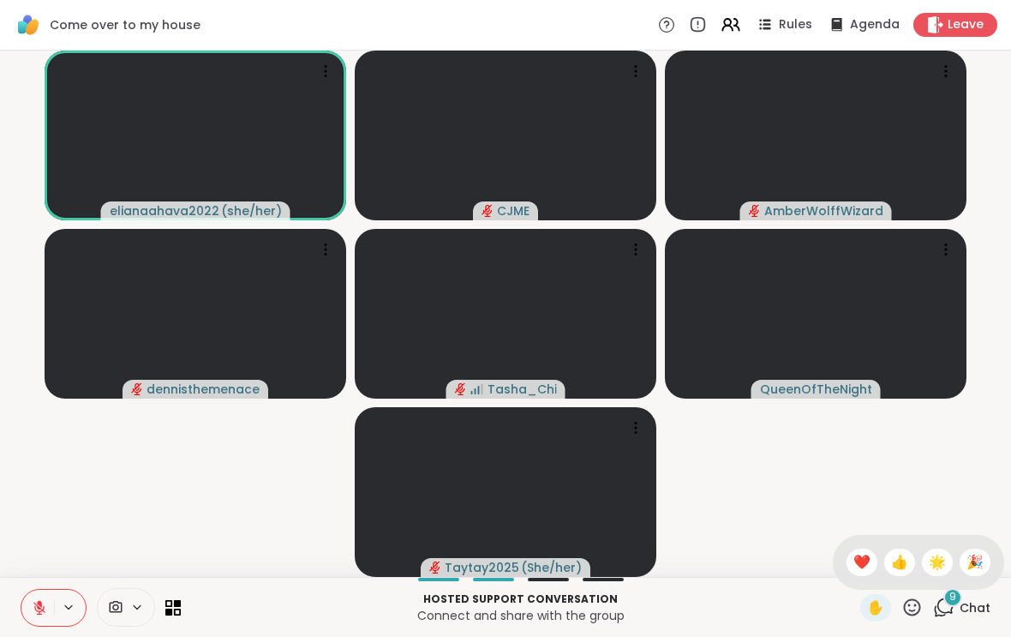
click at [898, 552] on span "👍" at bounding box center [899, 562] width 17 height 21
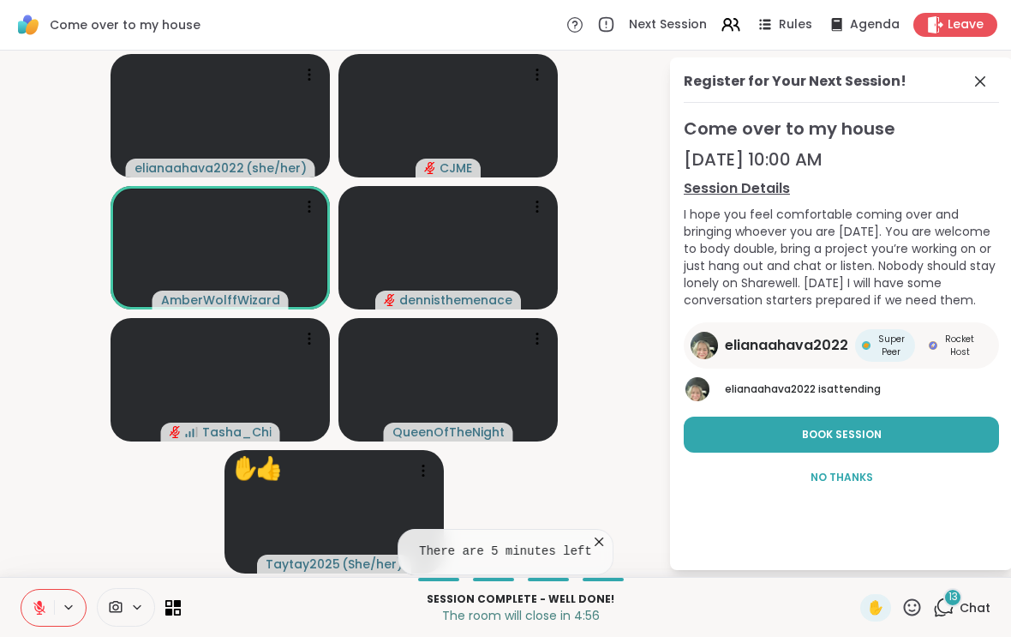
click at [991, 81] on span at bounding box center [982, 81] width 24 height 21
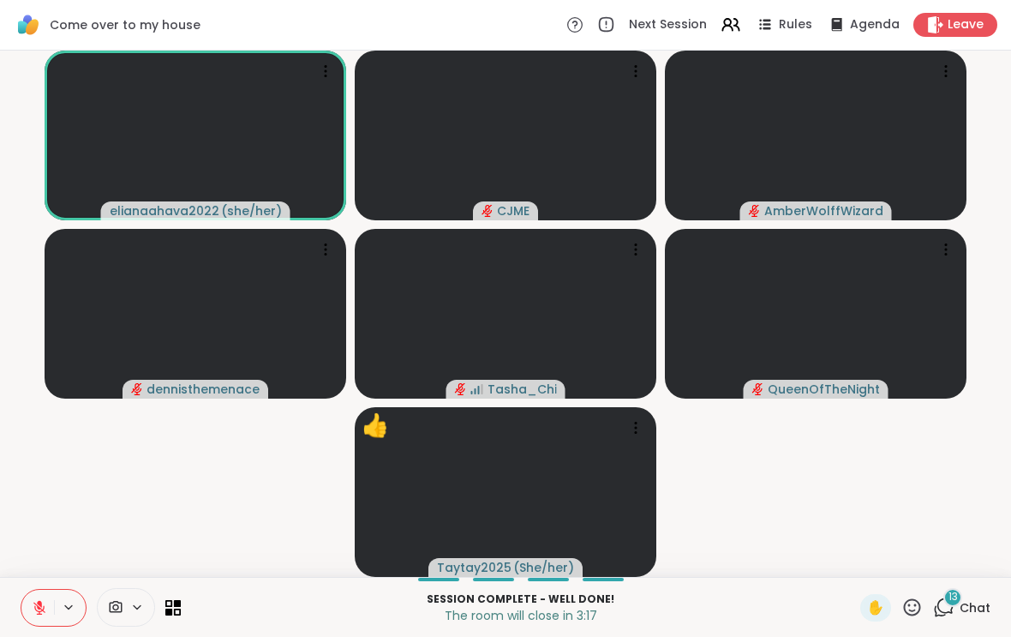
click at [24, 605] on button at bounding box center [37, 608] width 33 height 36
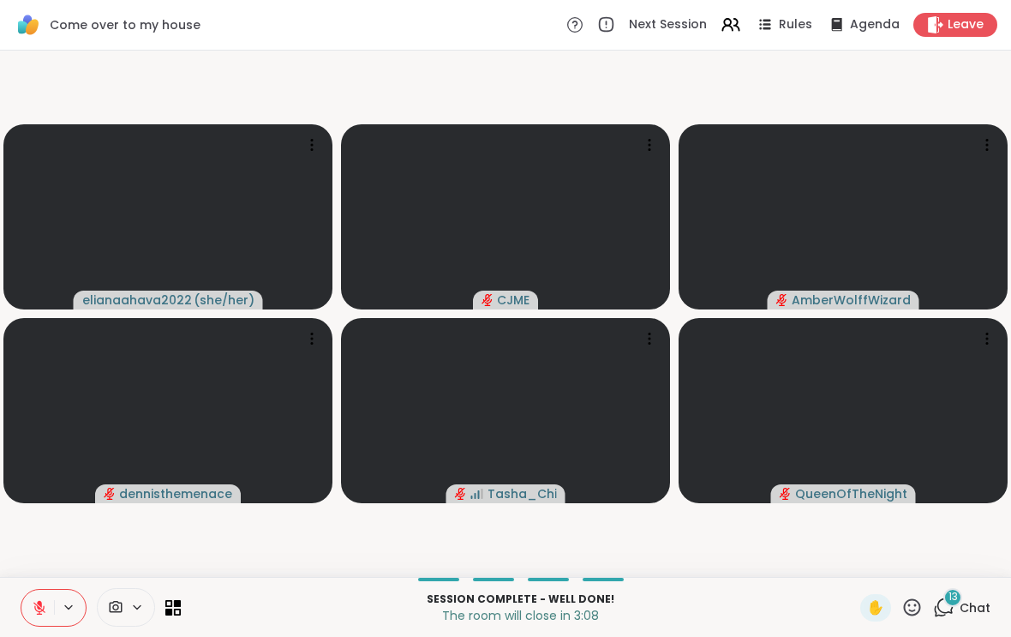
click at [962, 27] on span "Leave" at bounding box center [966, 24] width 36 height 17
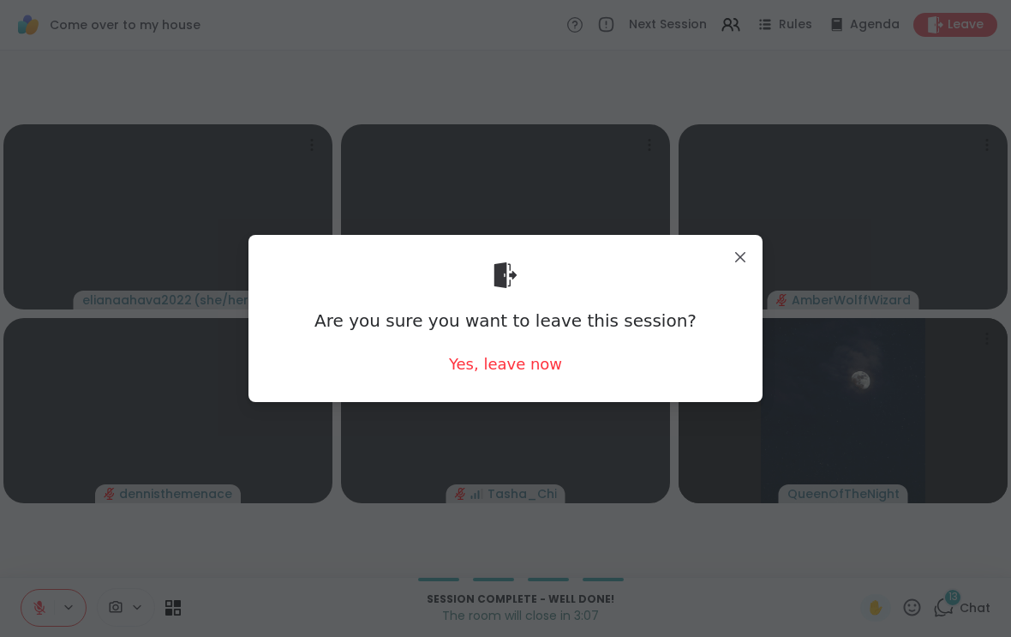
click at [519, 358] on div "Yes, leave now" at bounding box center [505, 363] width 113 height 21
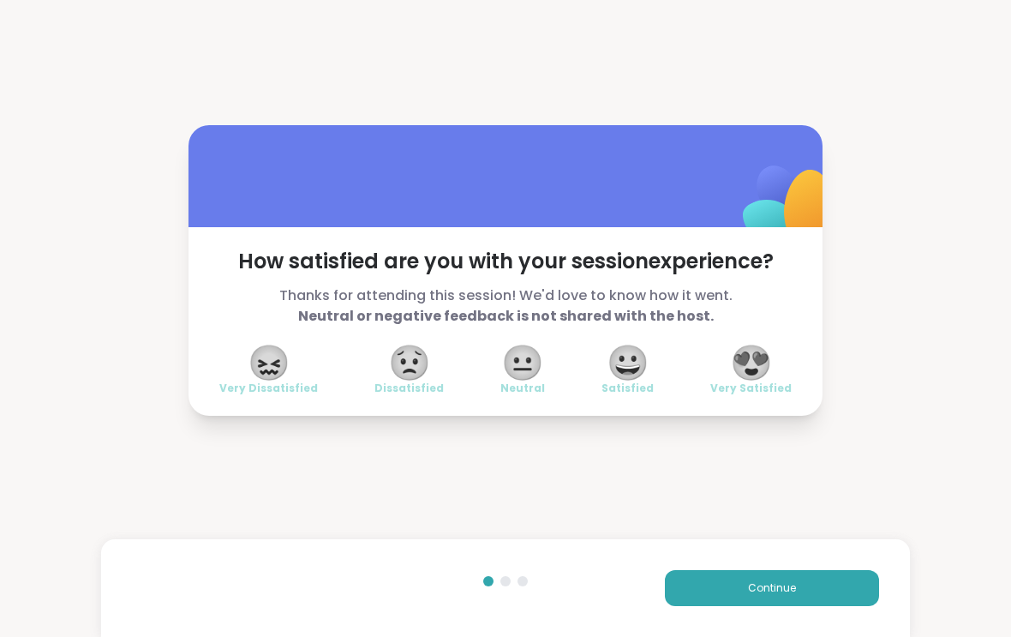
click at [714, 587] on button "Continue" at bounding box center [772, 588] width 214 height 36
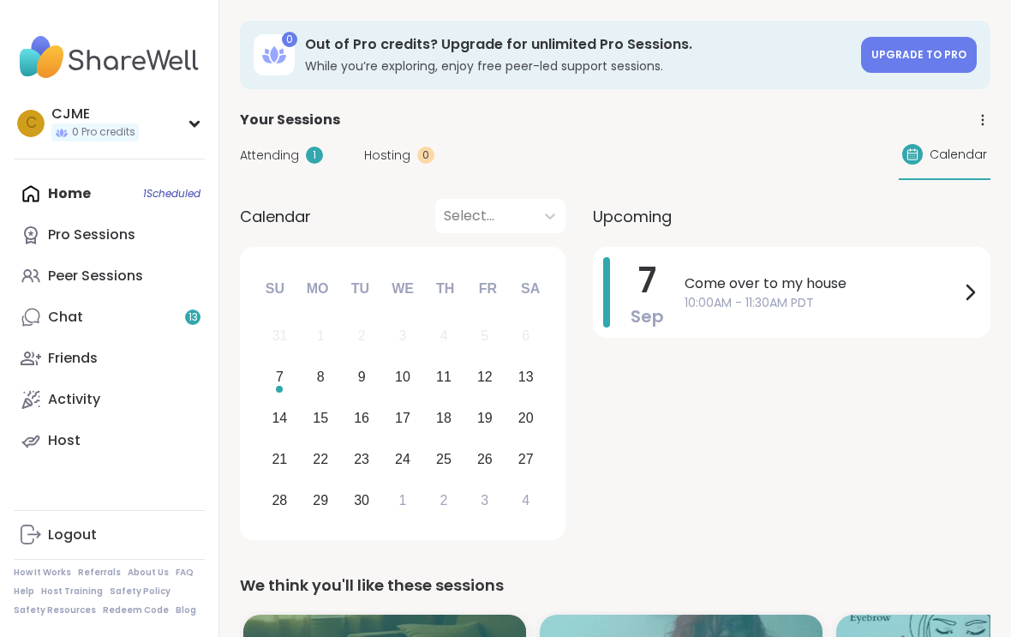
click at [99, 280] on div "Peer Sessions" at bounding box center [95, 276] width 95 height 19
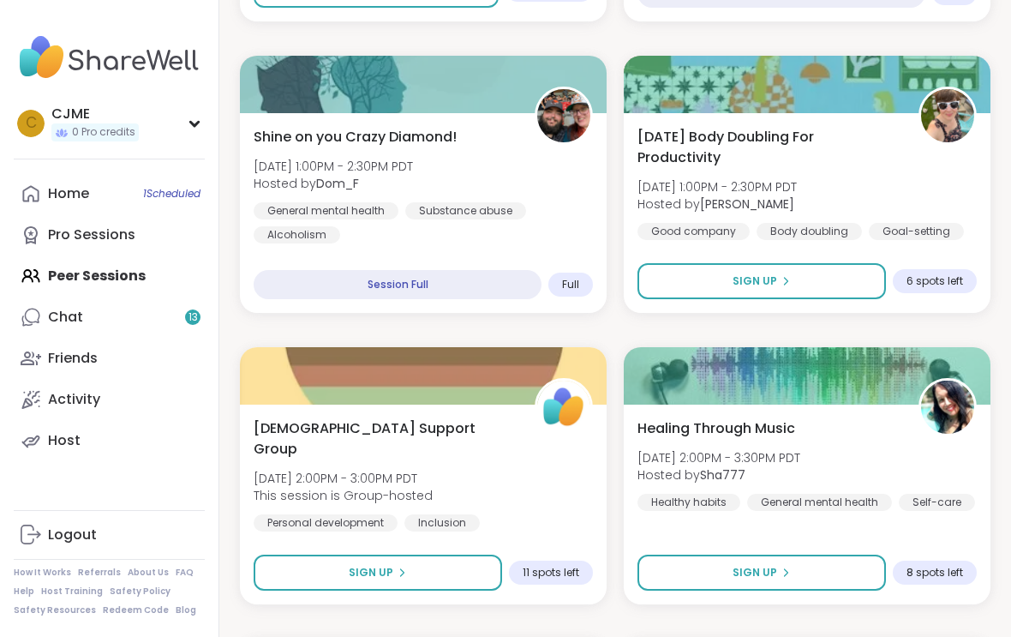
scroll to position [1352, 0]
click at [726, 288] on button "Sign Up" at bounding box center [762, 282] width 249 height 36
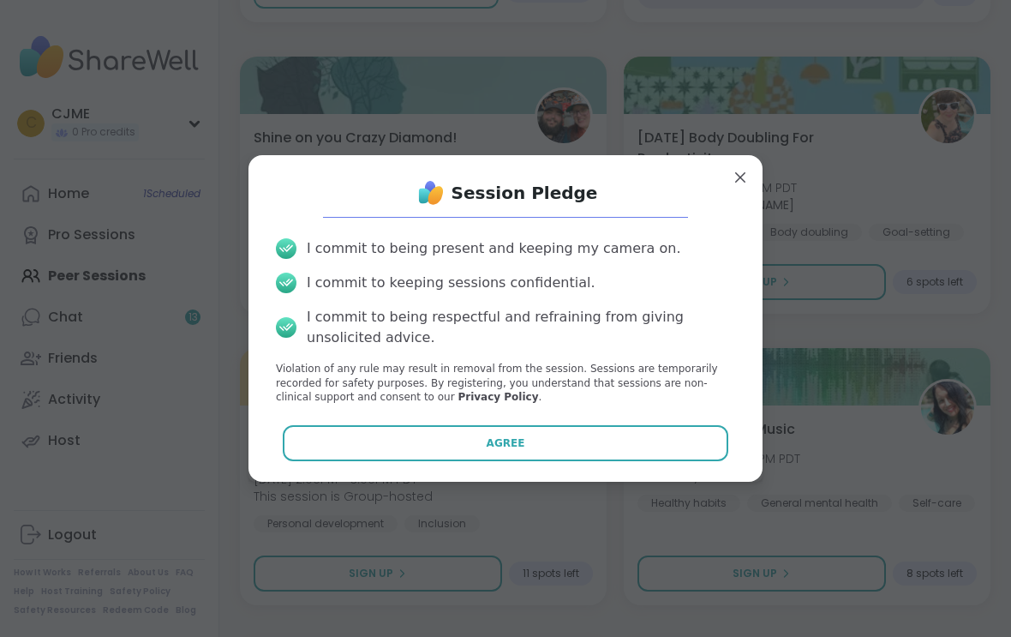
click at [396, 460] on button "Agree" at bounding box center [506, 443] width 447 height 36
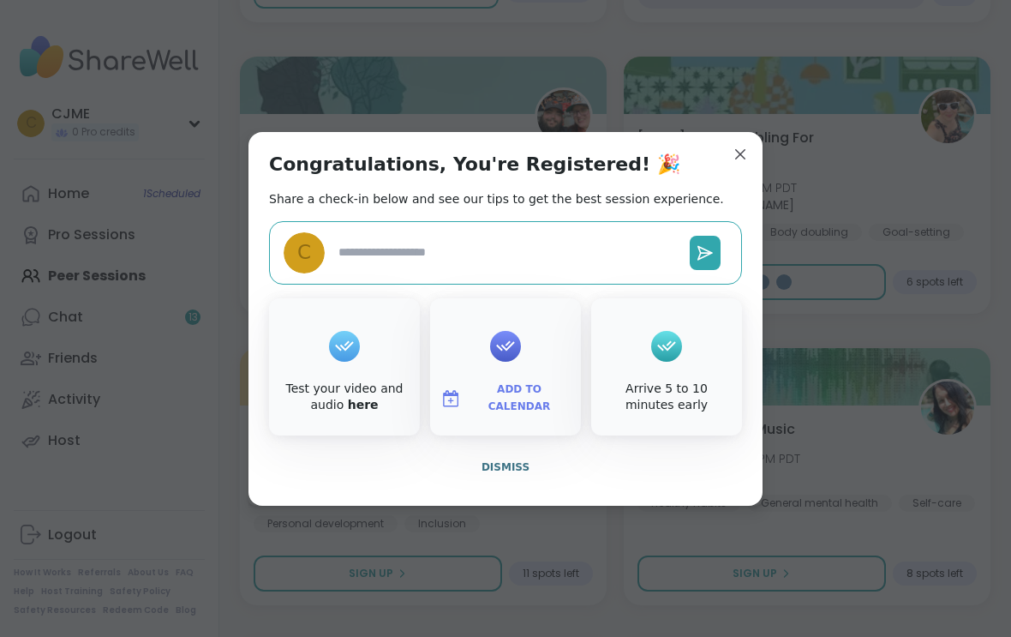
type textarea "*"
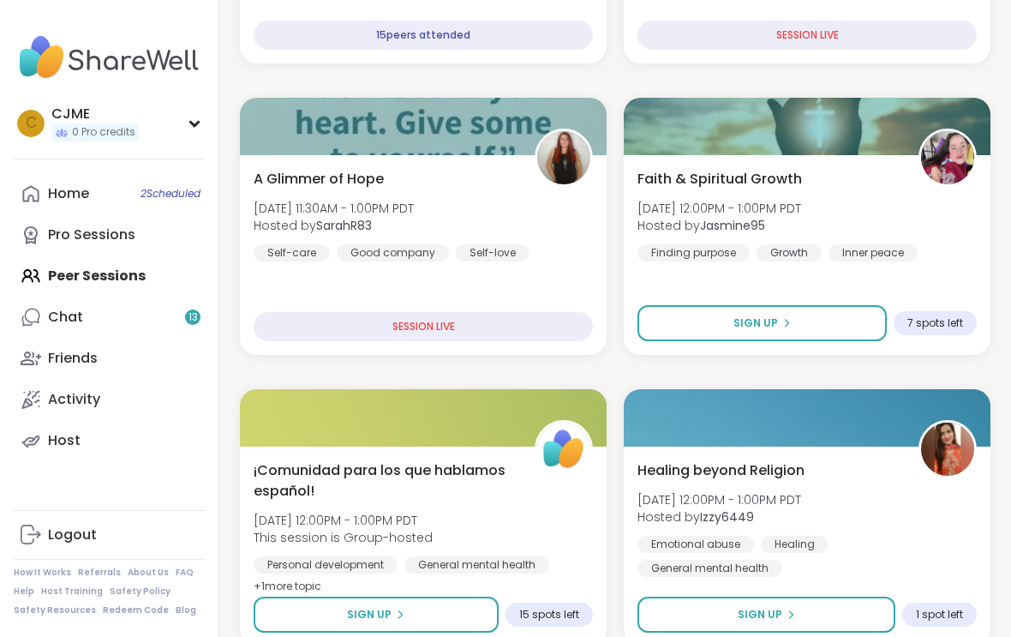
scroll to position [0, 0]
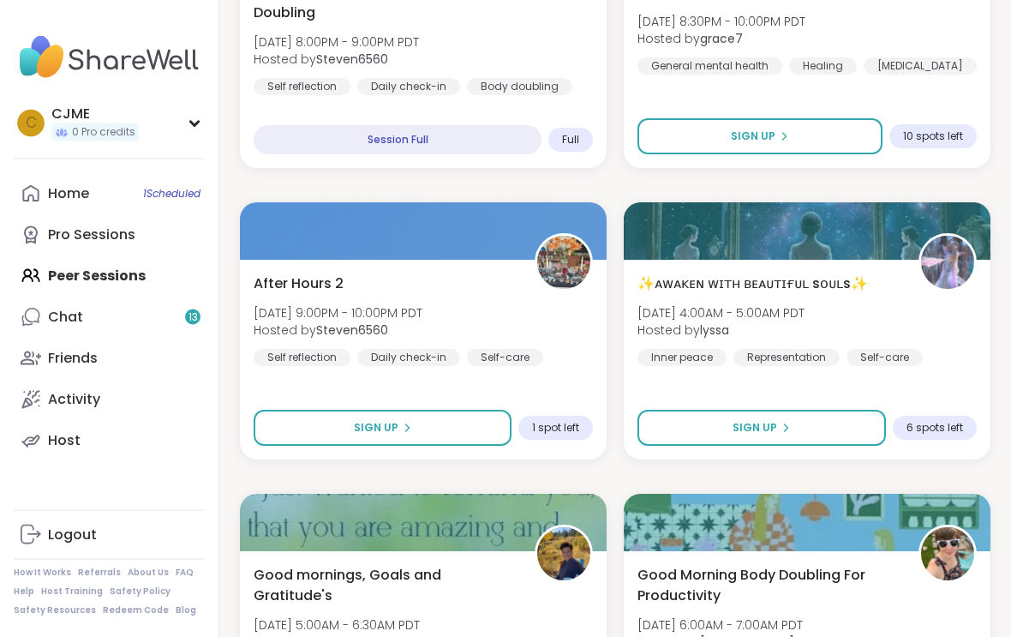
scroll to position [4411, 0]
click at [277, 429] on button "Sign Up" at bounding box center [383, 428] width 258 height 36
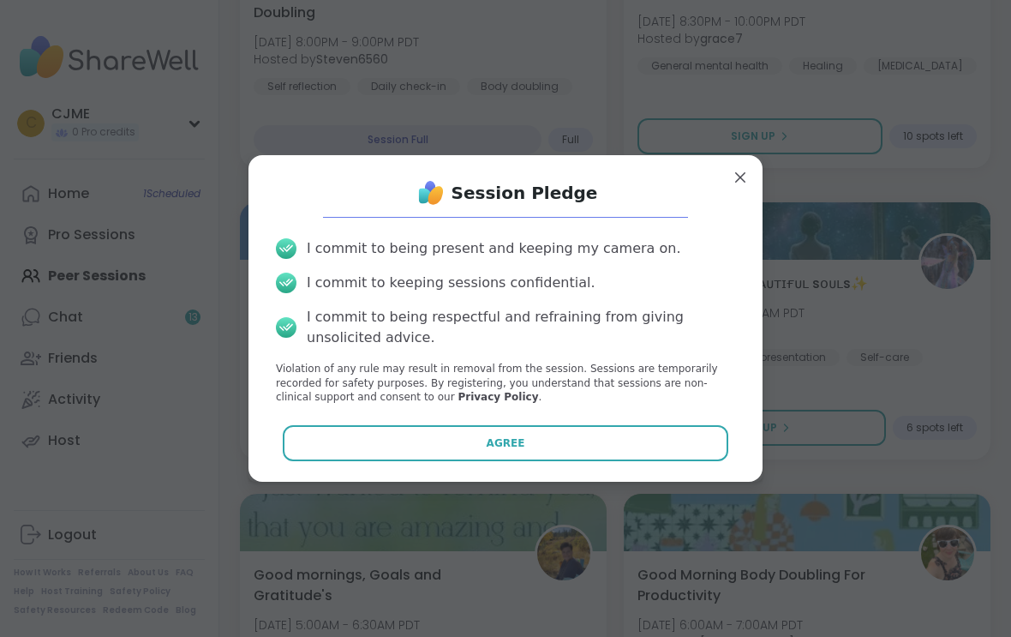
click at [303, 451] on button "Agree" at bounding box center [506, 443] width 447 height 36
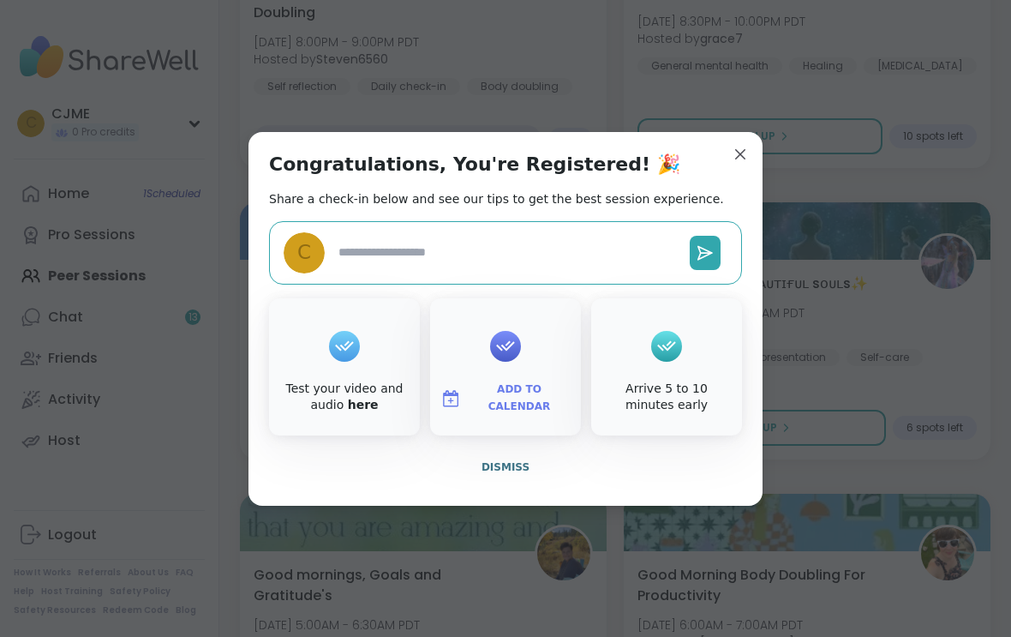
type textarea "*"
click at [485, 485] on button "Dismiss" at bounding box center [505, 467] width 473 height 36
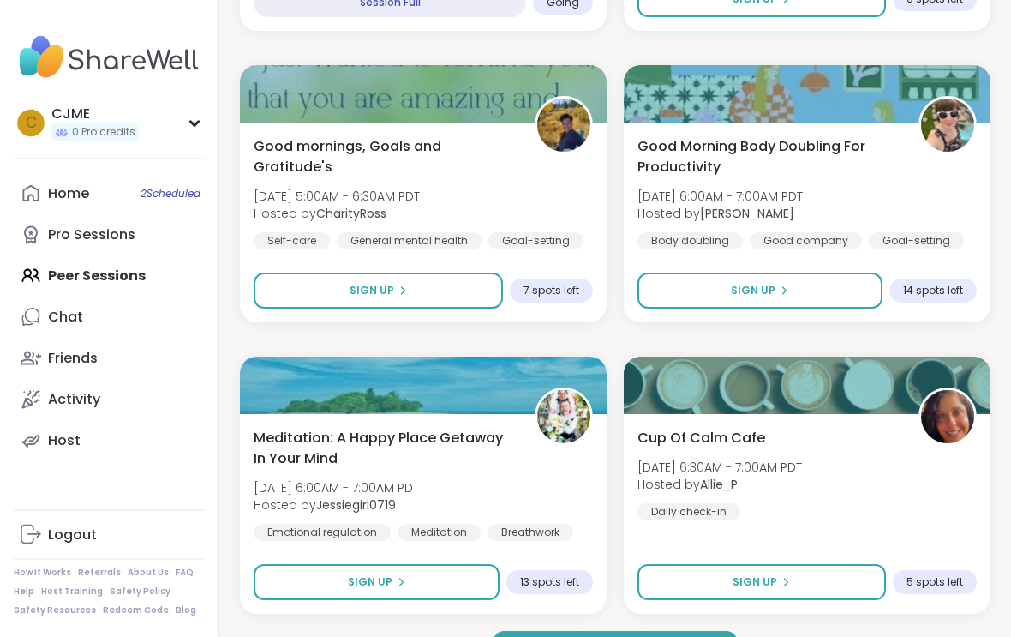
scroll to position [4823, 0]
